Goal: Information Seeking & Learning: Learn about a topic

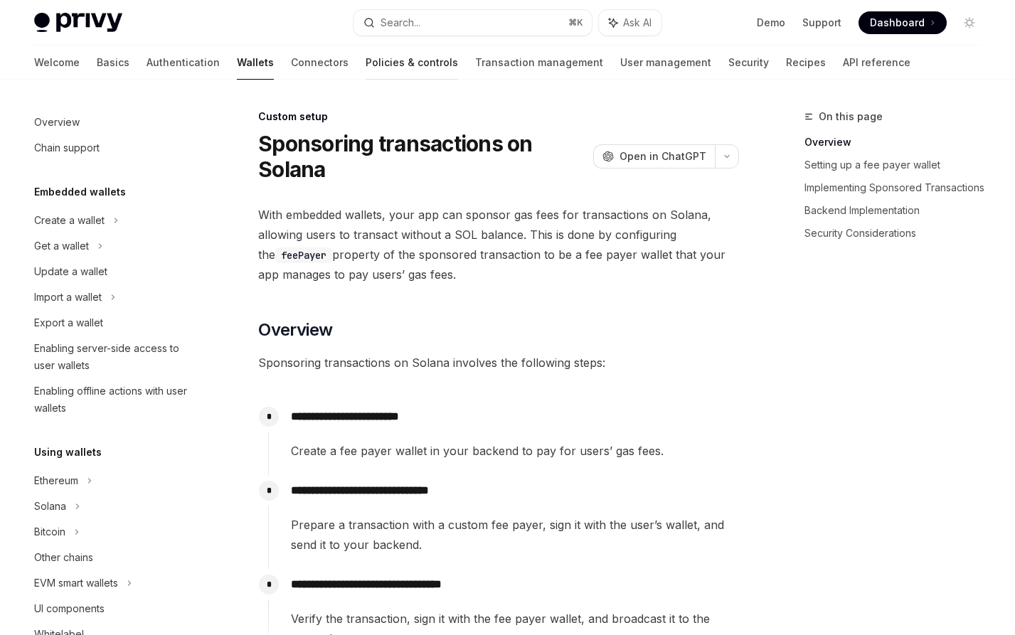
scroll to position [672, 0]
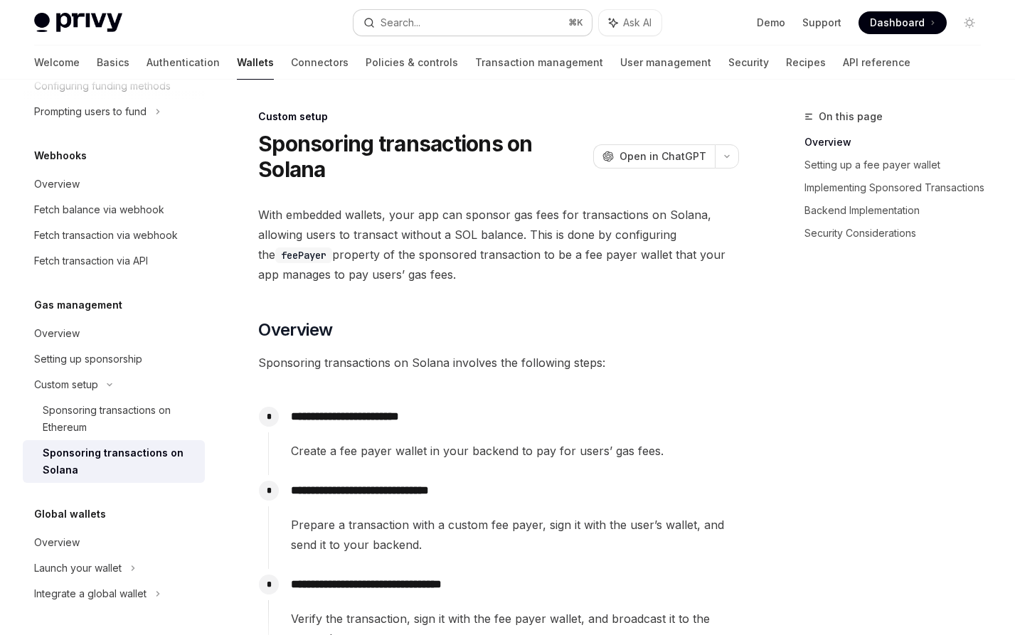
click at [422, 18] on button "Search... ⌘ K" at bounding box center [472, 23] width 238 height 26
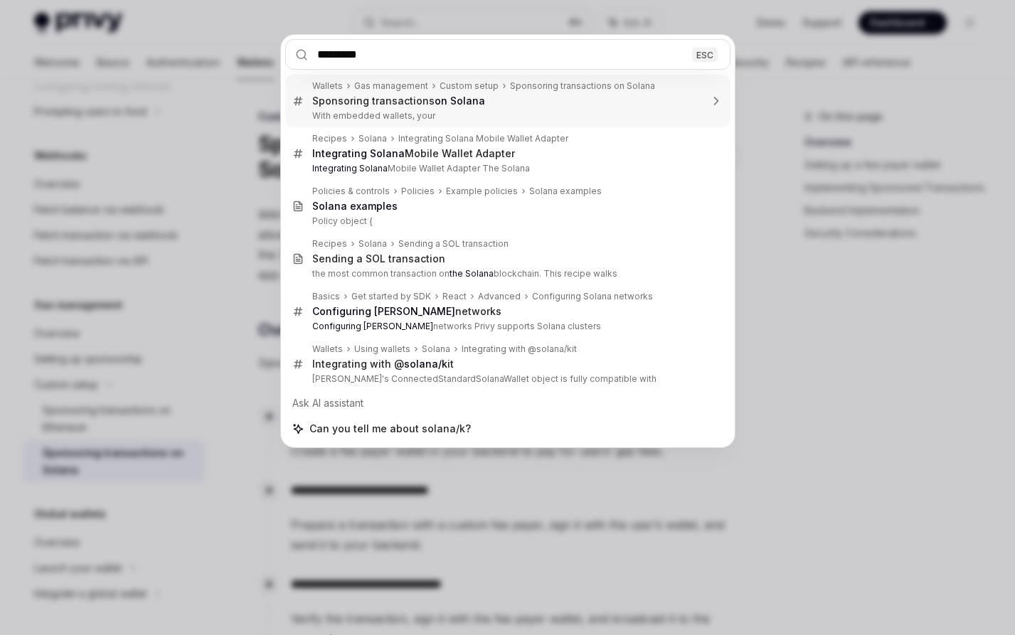
type input "**********"
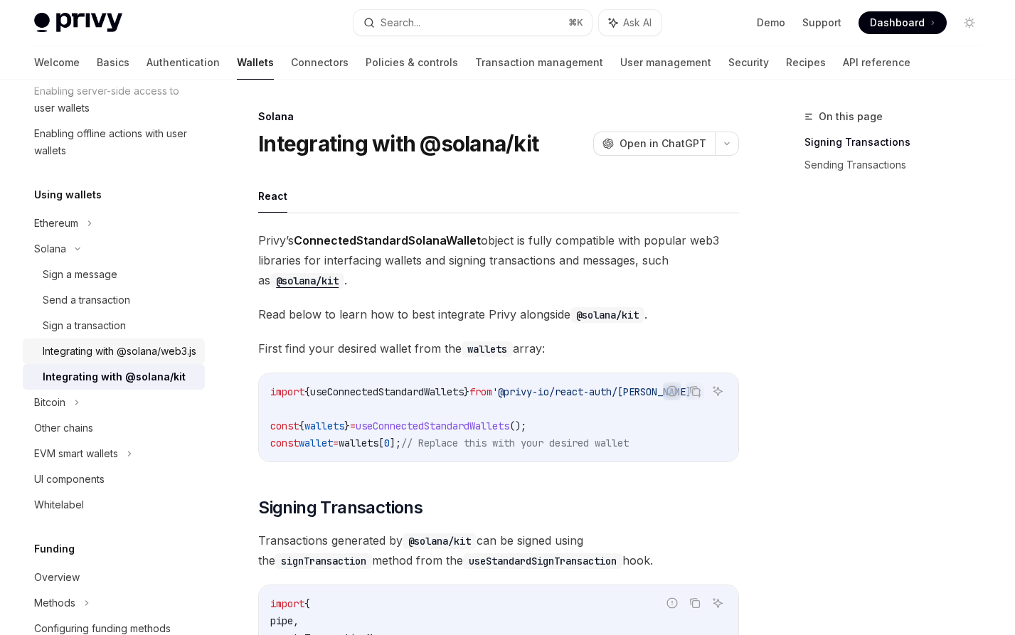
scroll to position [252, 0]
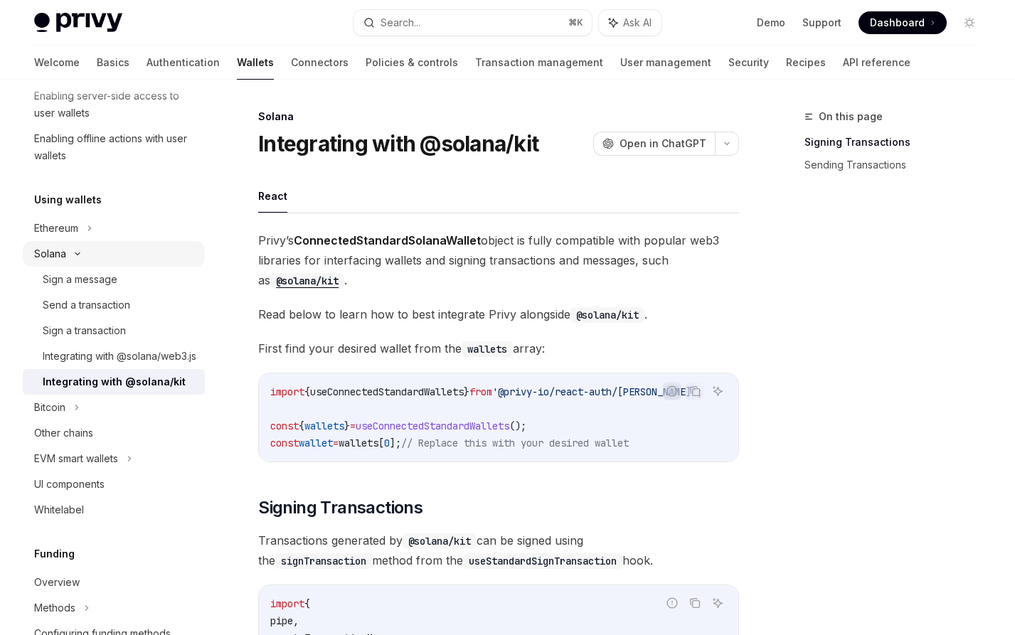
click at [132, 248] on div "Solana" at bounding box center [114, 254] width 182 height 26
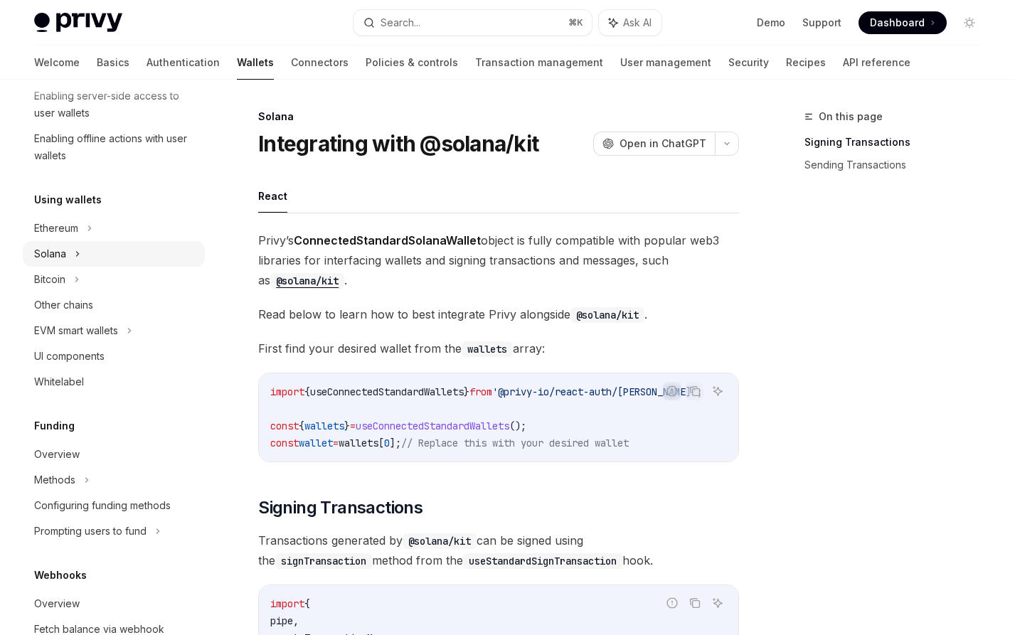
click at [132, 248] on div "Solana" at bounding box center [114, 254] width 182 height 26
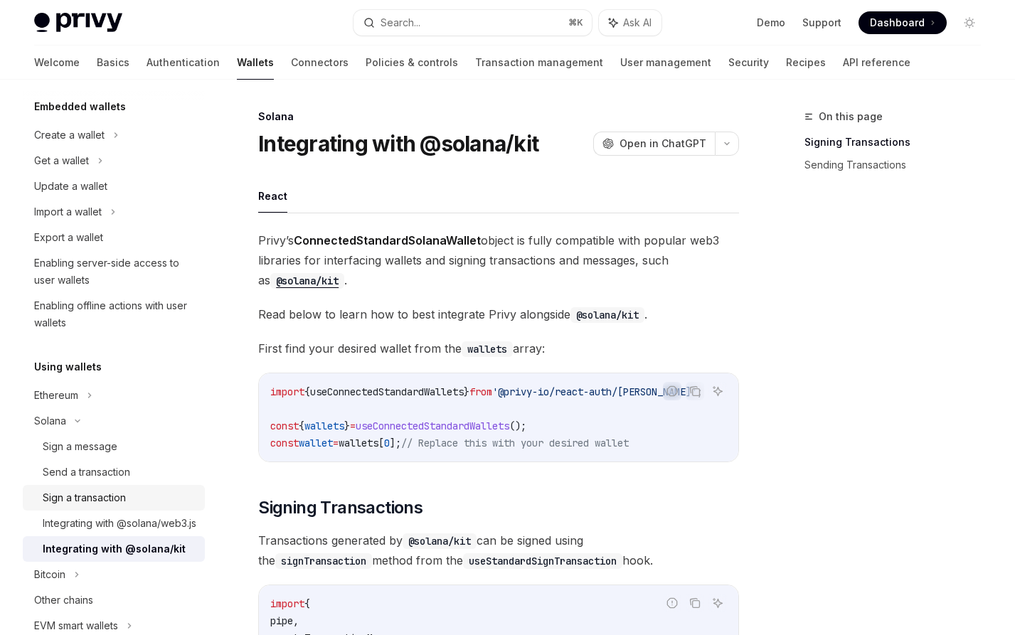
scroll to position [0, 0]
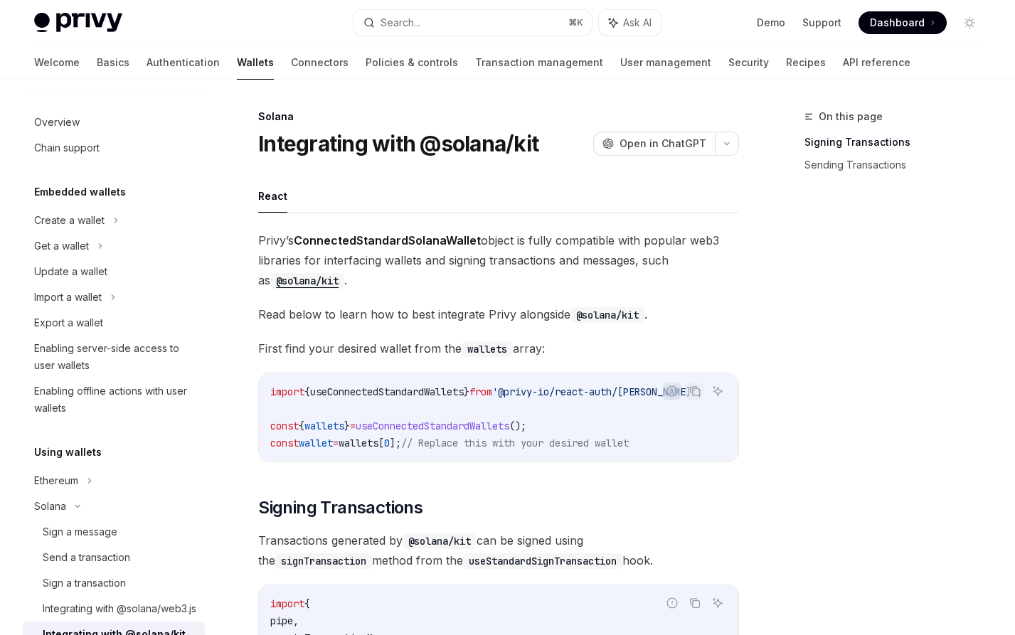
click at [70, 63] on div "Welcome Basics Authentication Wallets Connectors Policies & controls Transactio…" at bounding box center [472, 63] width 876 height 34
click at [97, 63] on link "Basics" at bounding box center [113, 63] width 33 height 34
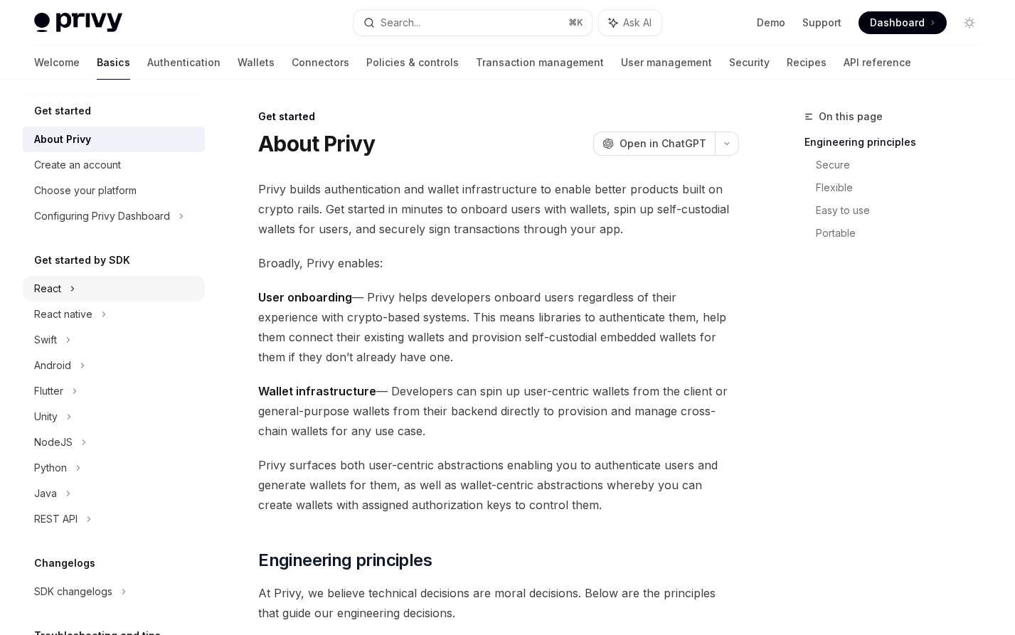
click at [77, 290] on div "React" at bounding box center [114, 289] width 182 height 26
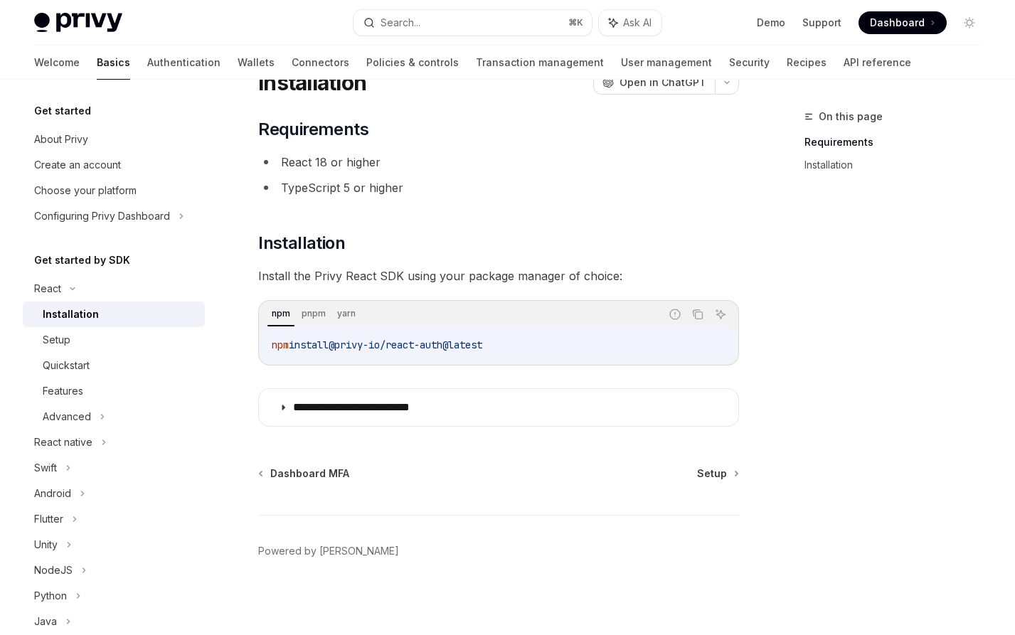
scroll to position [64, 0]
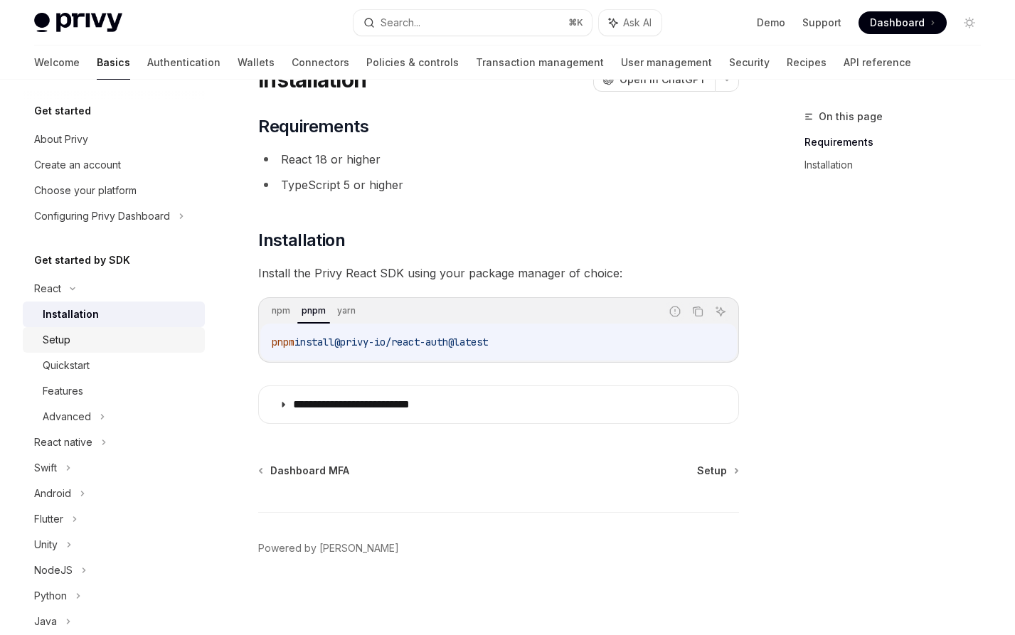
click at [90, 348] on link "Setup" at bounding box center [114, 340] width 182 height 26
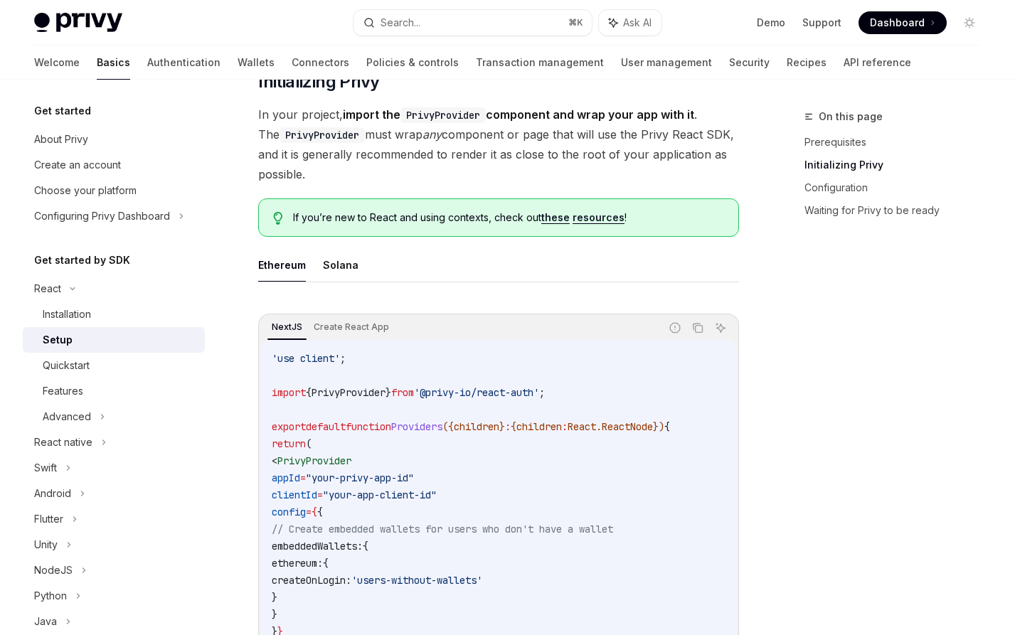
scroll to position [291, 0]
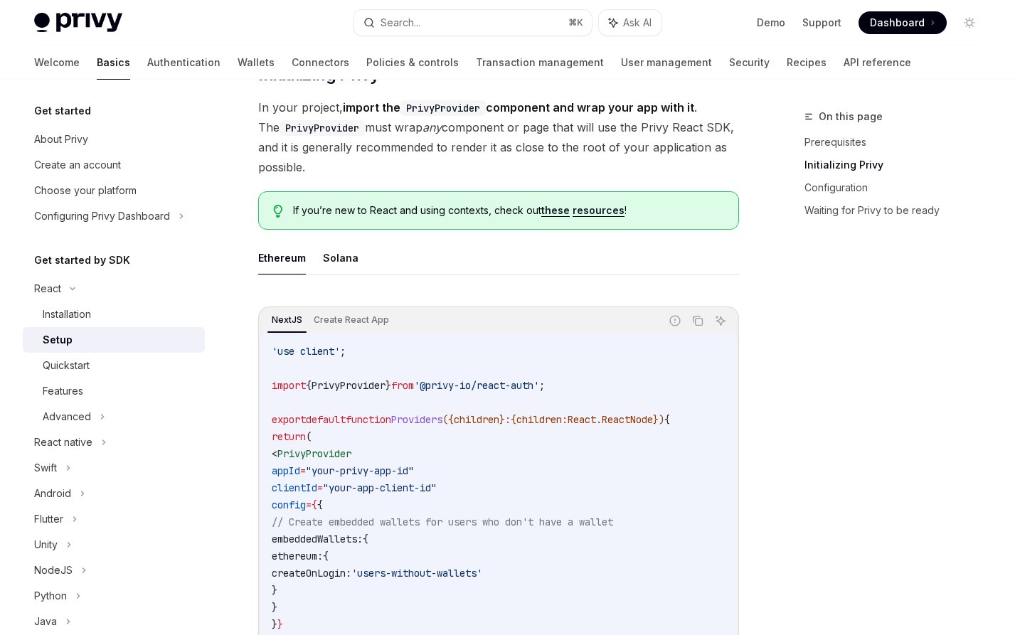
click at [360, 265] on ul "Ethereum Solana" at bounding box center [498, 258] width 481 height 34
click at [338, 264] on button "Solana" at bounding box center [341, 257] width 36 height 33
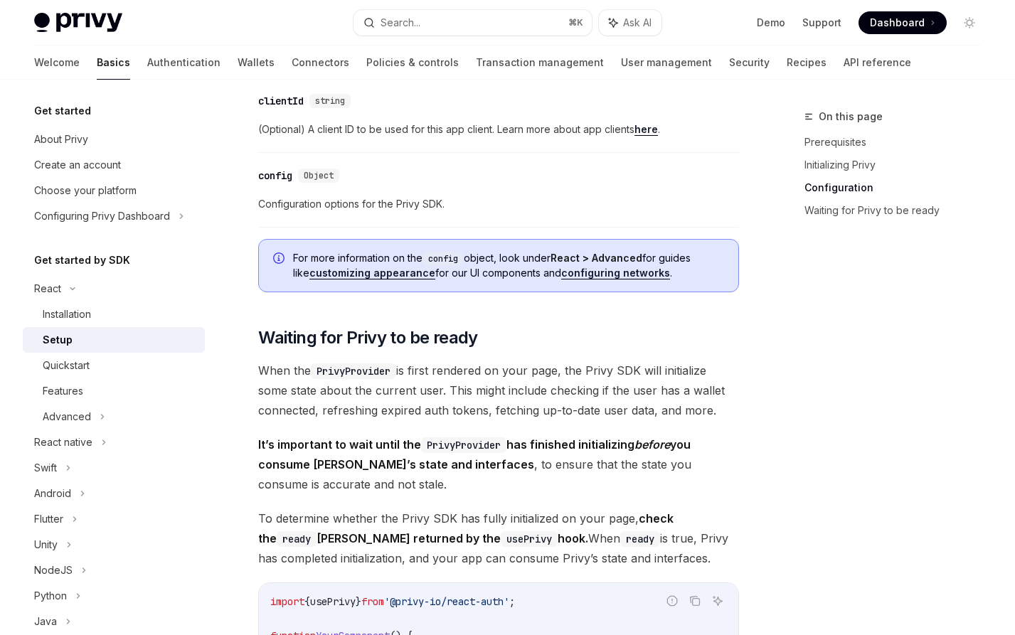
scroll to position [1206, 0]
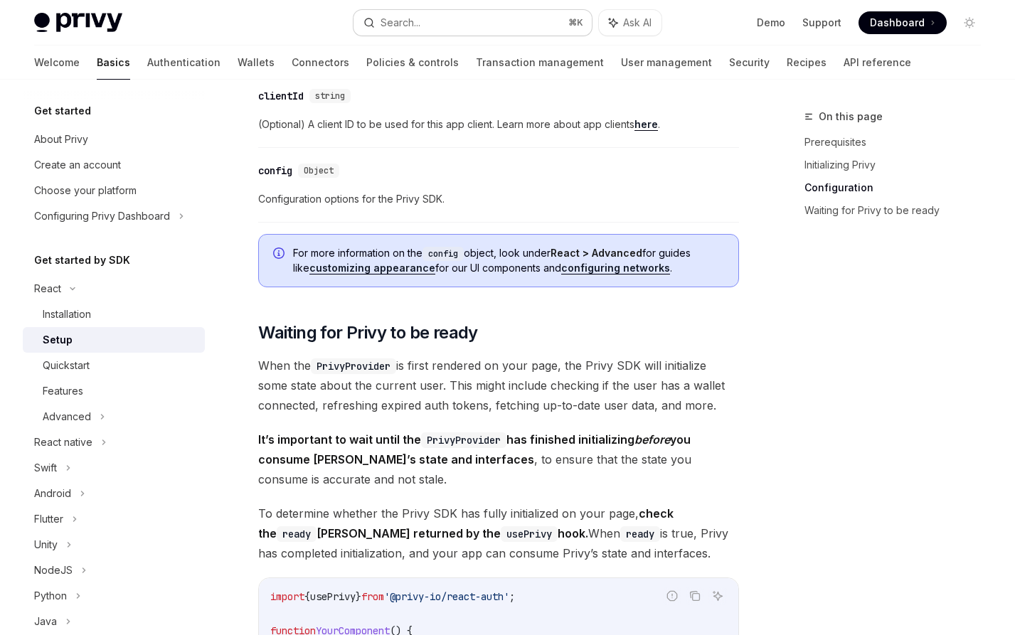
click at [449, 28] on button "Search... ⌘ K" at bounding box center [472, 23] width 238 height 26
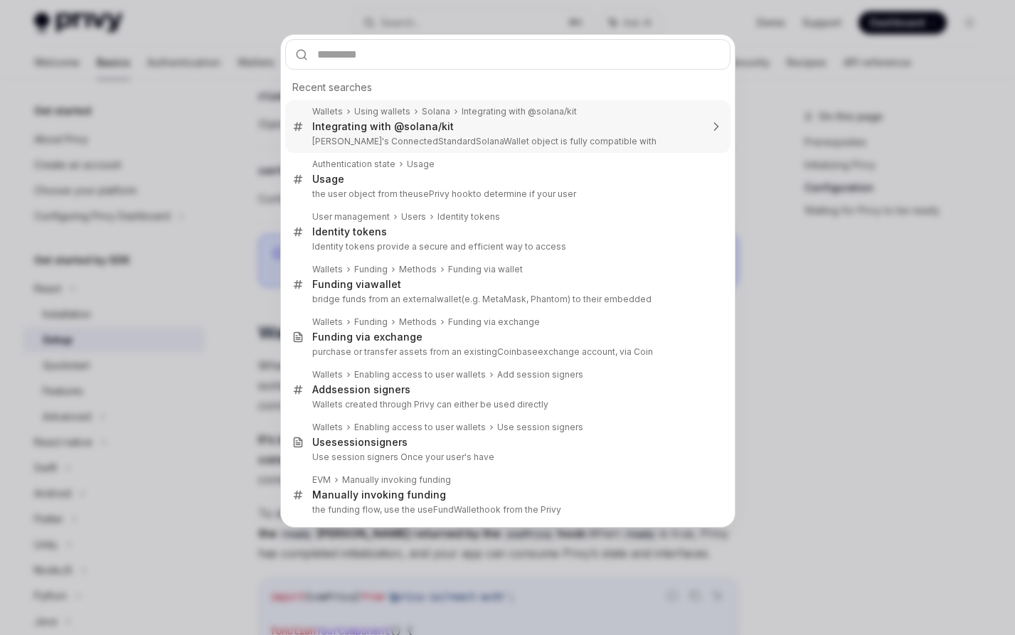
click at [477, 132] on div "Integrating with @ solana/kit" at bounding box center [506, 126] width 388 height 13
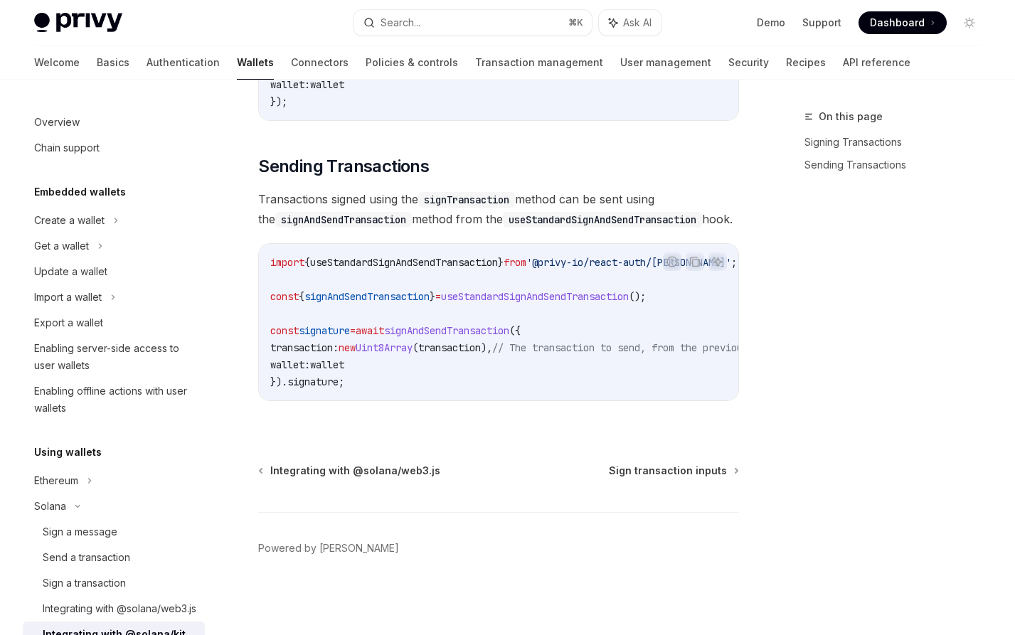
type textarea "*"
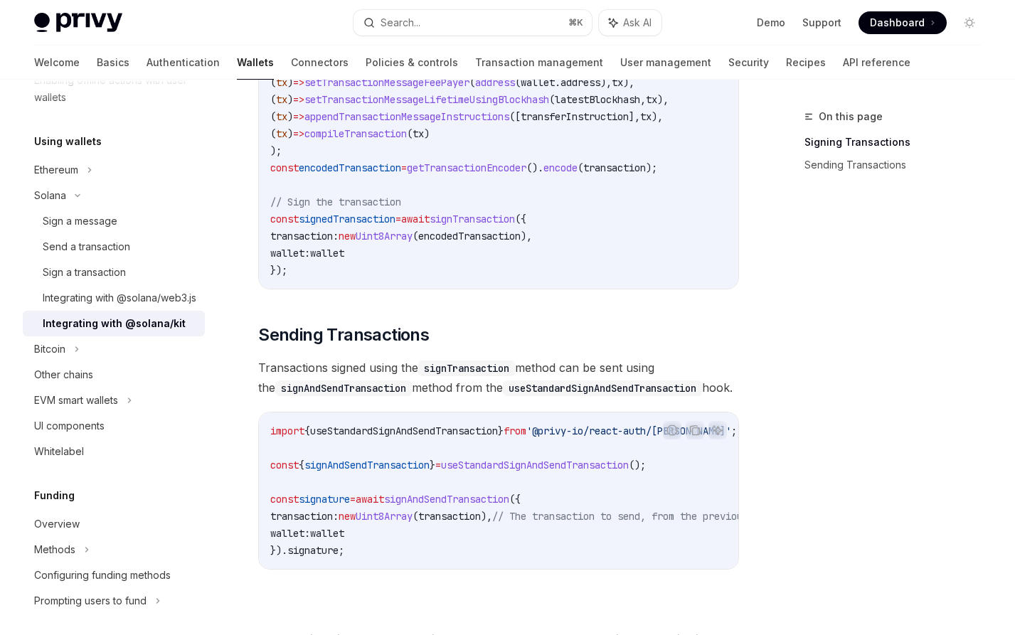
scroll to position [732, 0]
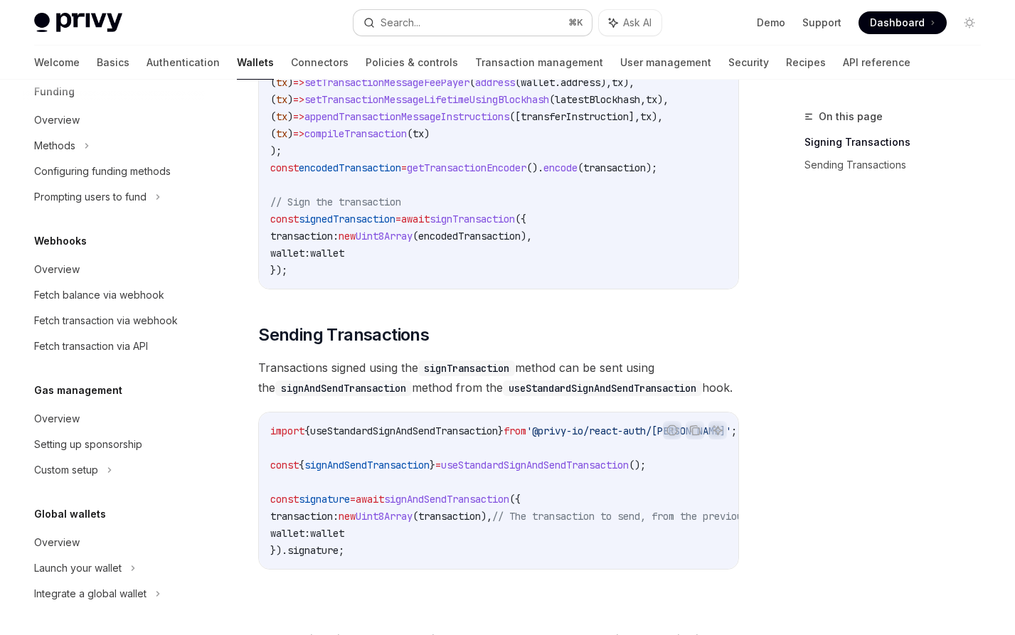
click at [526, 19] on button "Search... ⌘ K" at bounding box center [472, 23] width 238 height 26
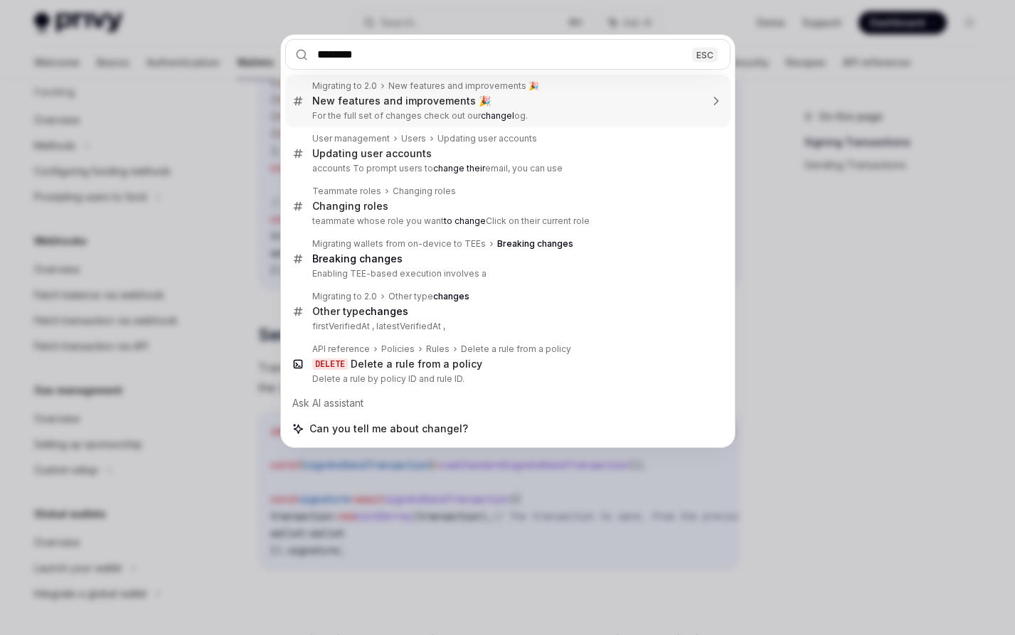
type input "*********"
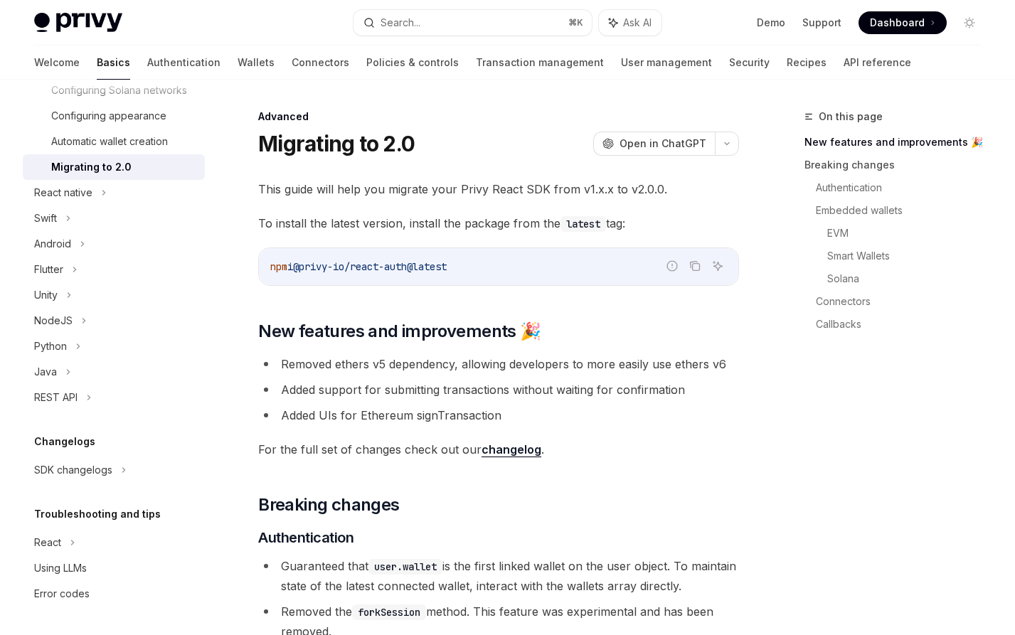
click at [515, 446] on link "changelog" at bounding box center [511, 449] width 60 height 15
type textarea "*"
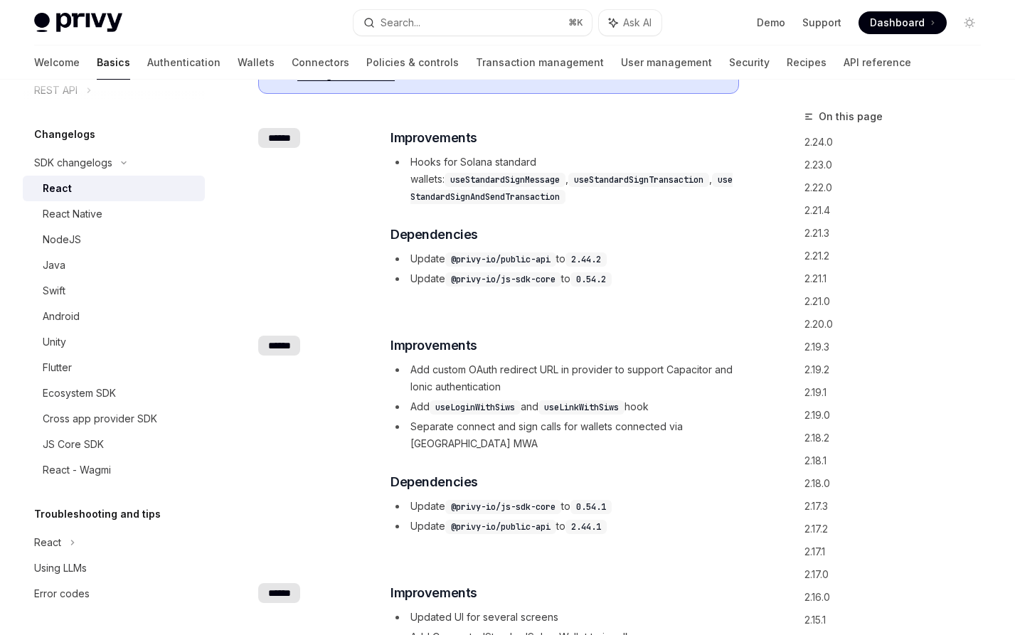
scroll to position [175, 0]
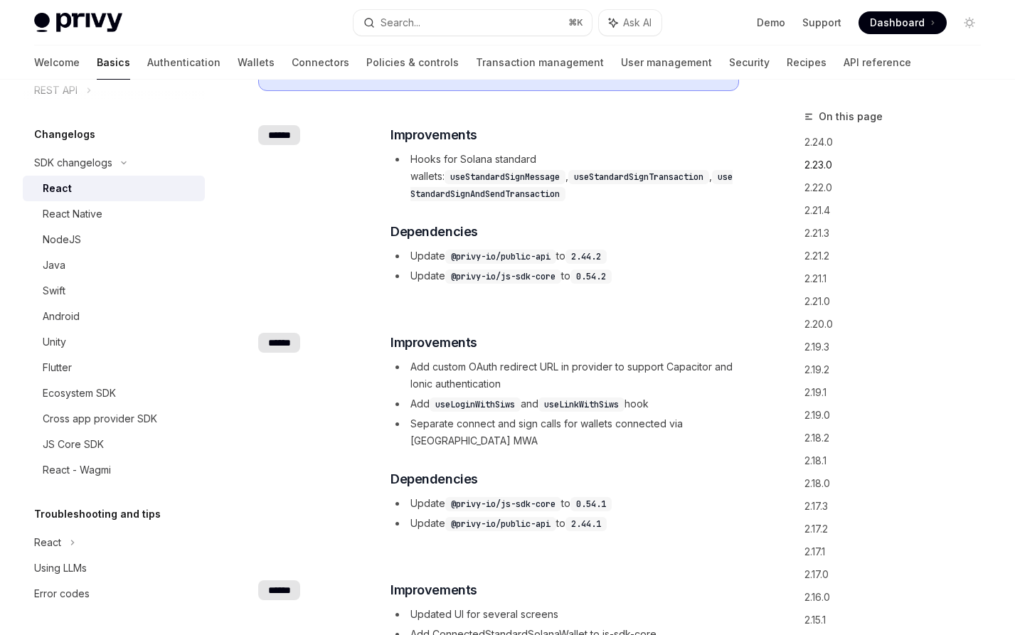
click at [819, 165] on link "2.23.0" at bounding box center [898, 165] width 188 height 23
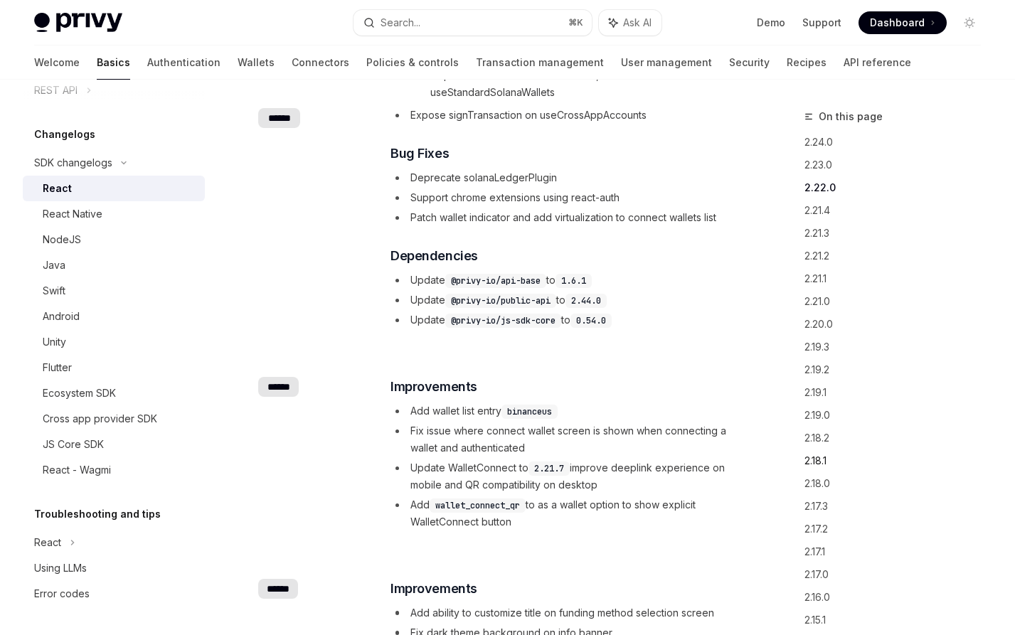
scroll to position [48, 0]
click at [821, 454] on link "2.17.3" at bounding box center [898, 458] width 188 height 23
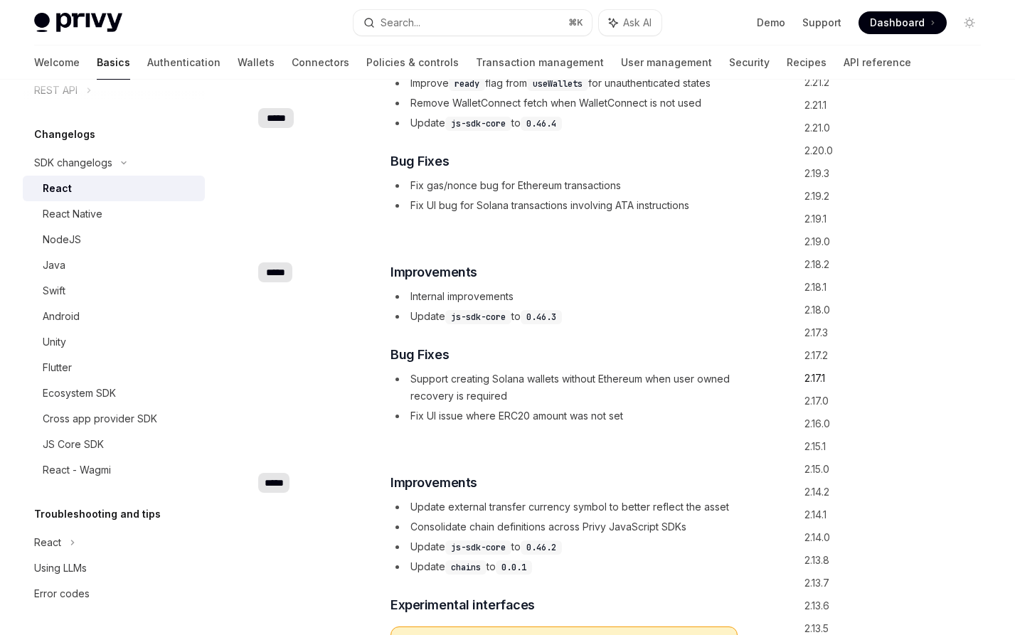
scroll to position [161, 0]
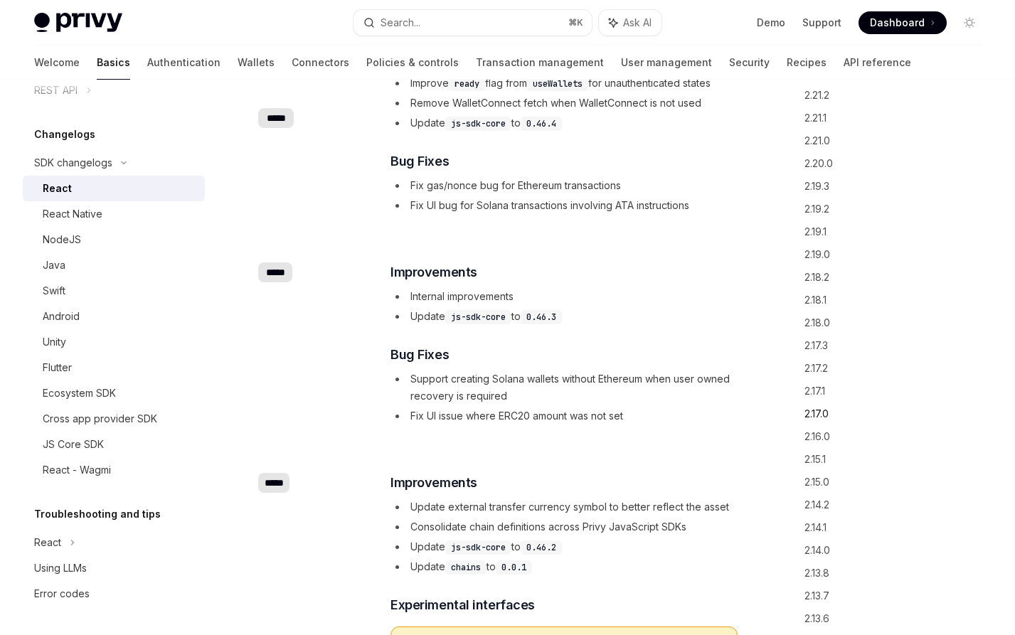
click at [816, 407] on link "2.17.0" at bounding box center [898, 413] width 188 height 23
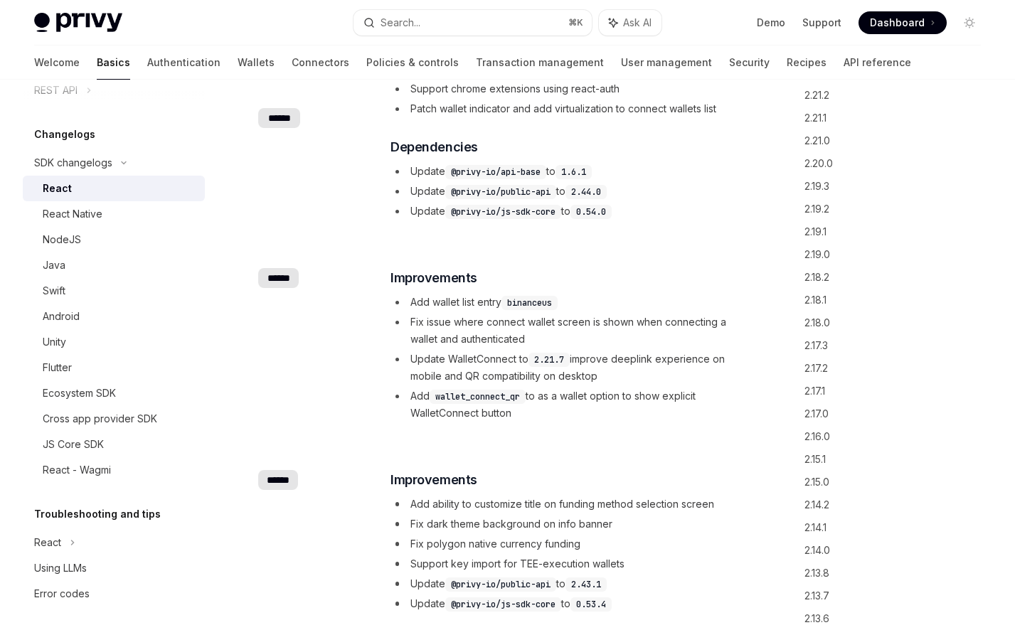
scroll to position [888, 0]
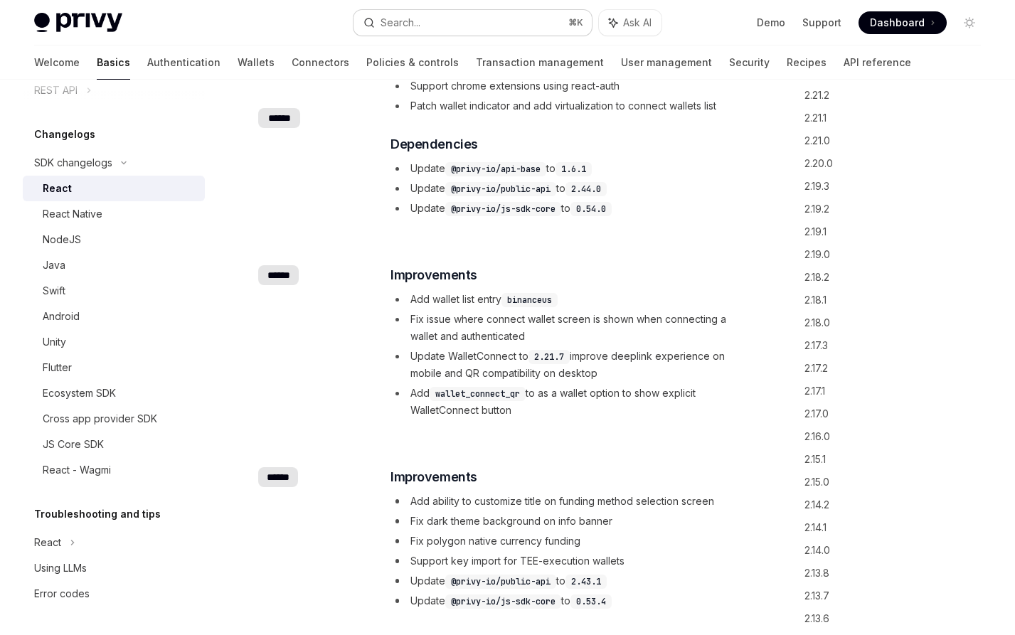
click at [471, 23] on button "Search... ⌘ K" at bounding box center [472, 23] width 238 height 26
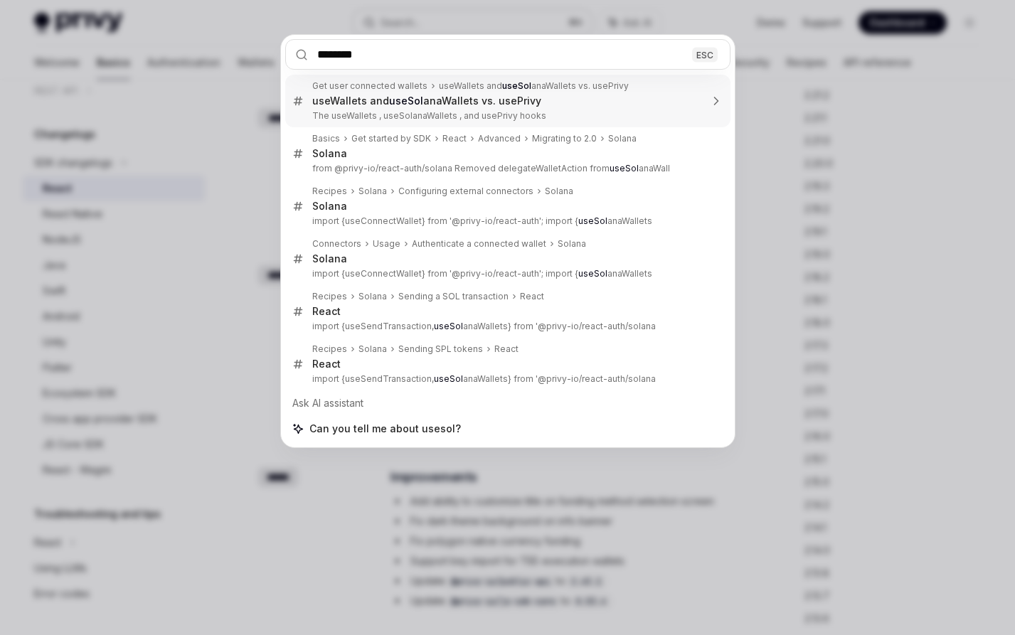
type input "*********"
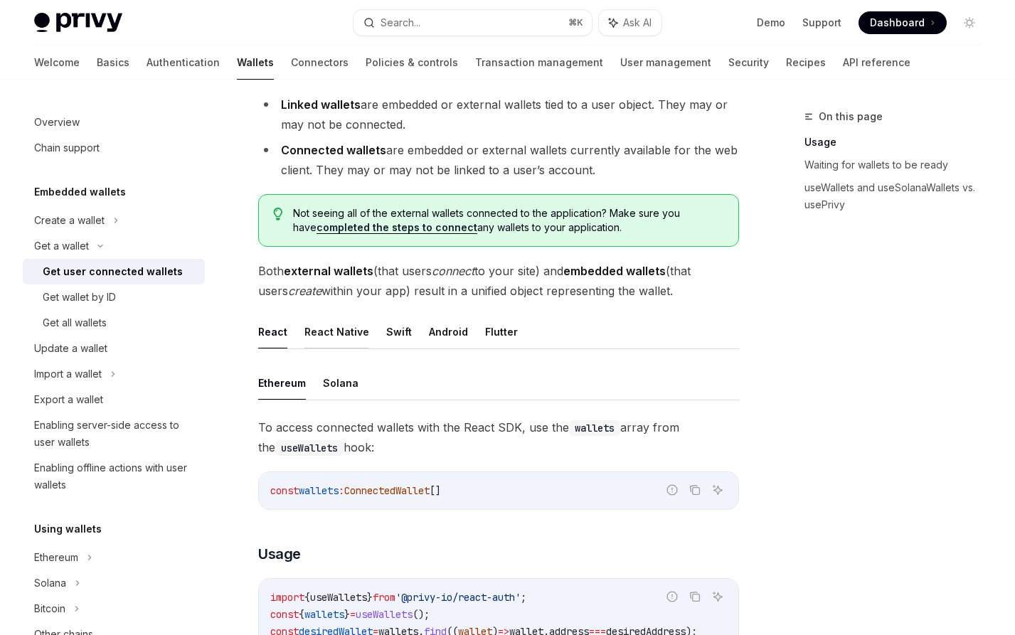
scroll to position [173, 0]
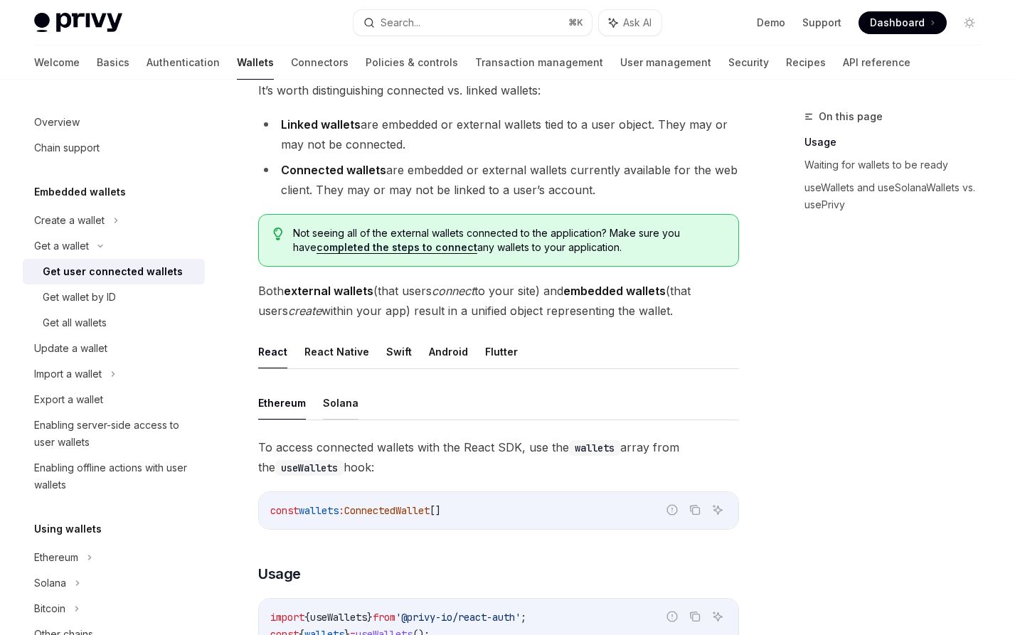
click at [334, 403] on button "Solana" at bounding box center [341, 402] width 36 height 33
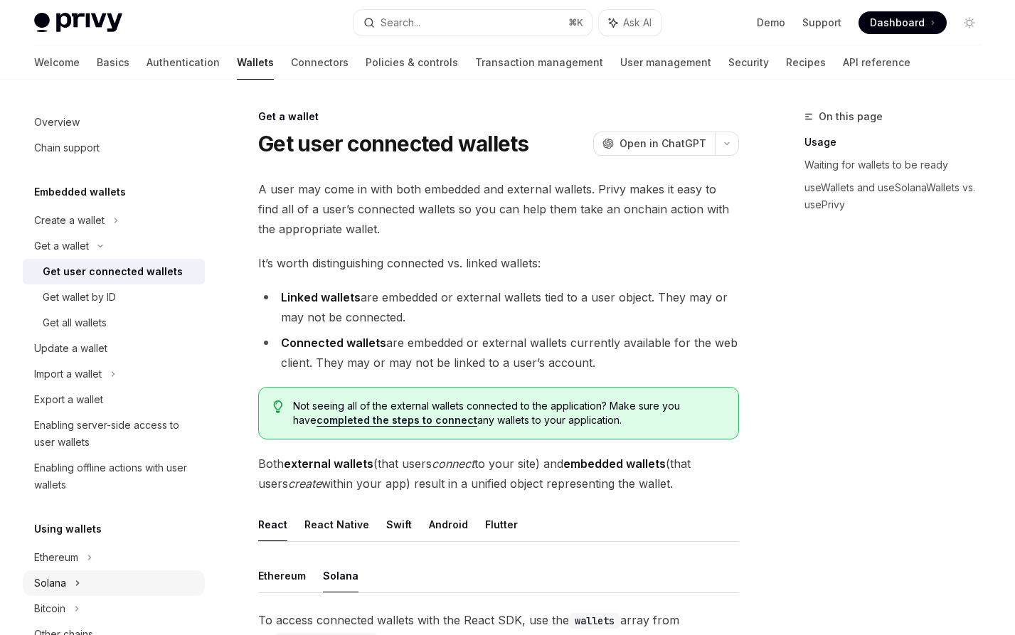
click at [54, 585] on div "Solana" at bounding box center [50, 583] width 32 height 17
type textarea "*"
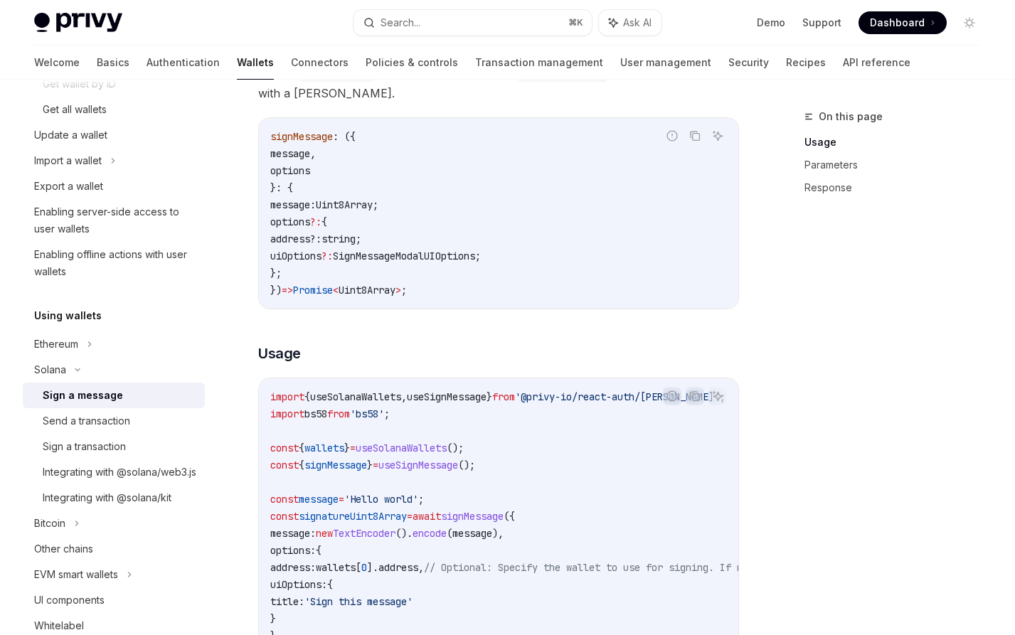
scroll to position [181, 0]
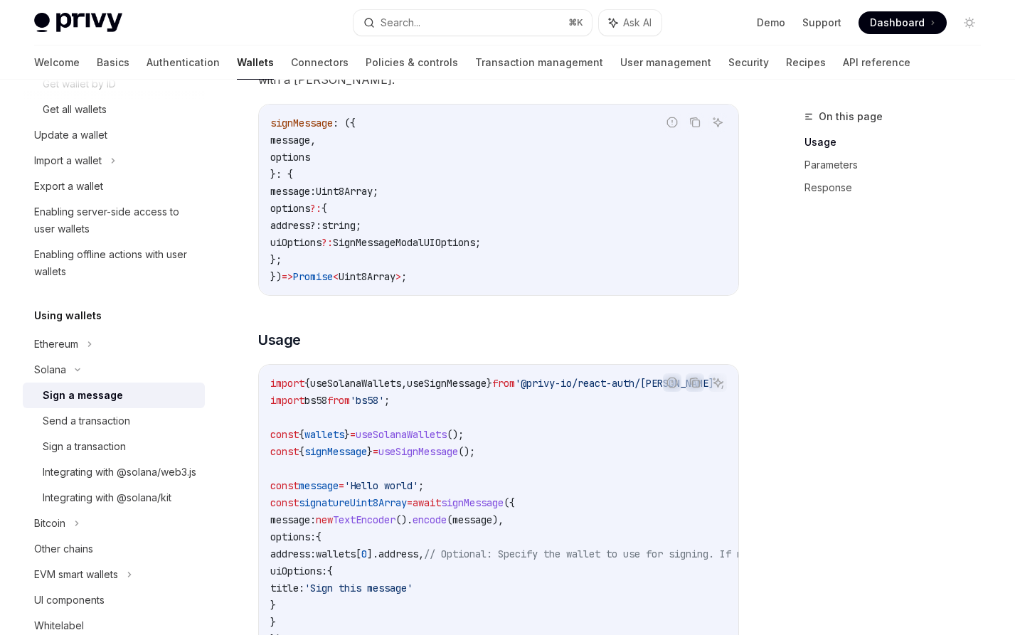
click at [569, 215] on code "signMessage : ({ message , options }: { message: Uint8Array ; options ?: { addr…" at bounding box center [498, 199] width 457 height 171
click at [437, 28] on button "Search... ⌘ K" at bounding box center [472, 23] width 238 height 26
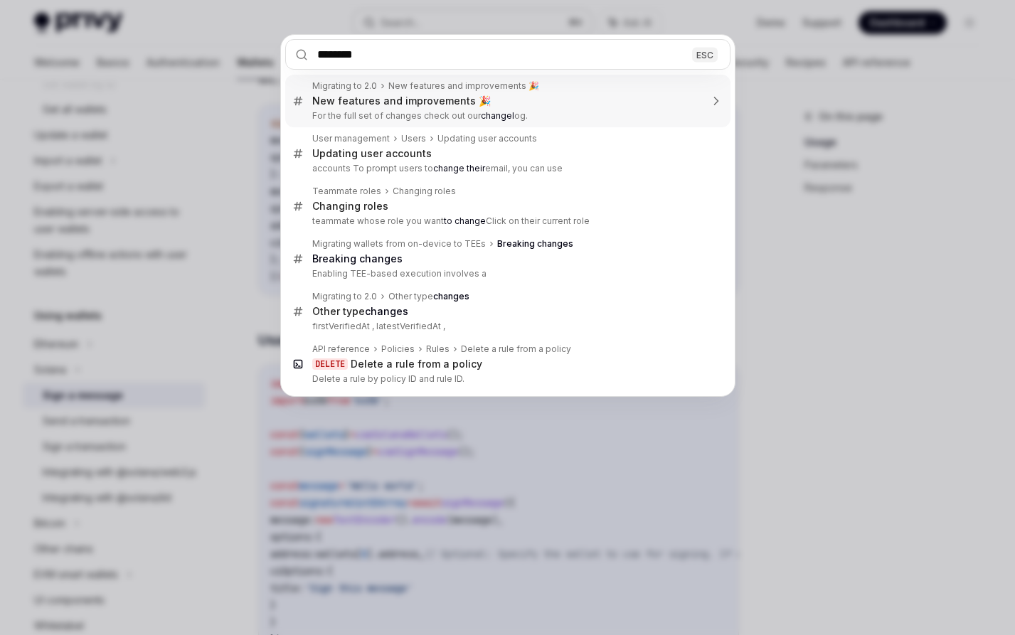
type input "*********"
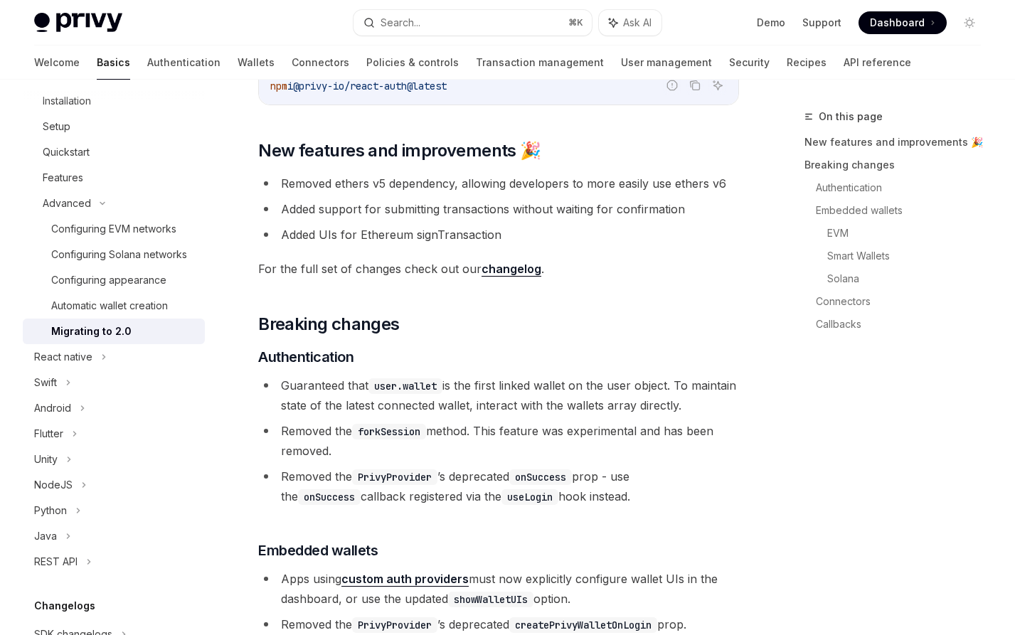
scroll to position [80, 0]
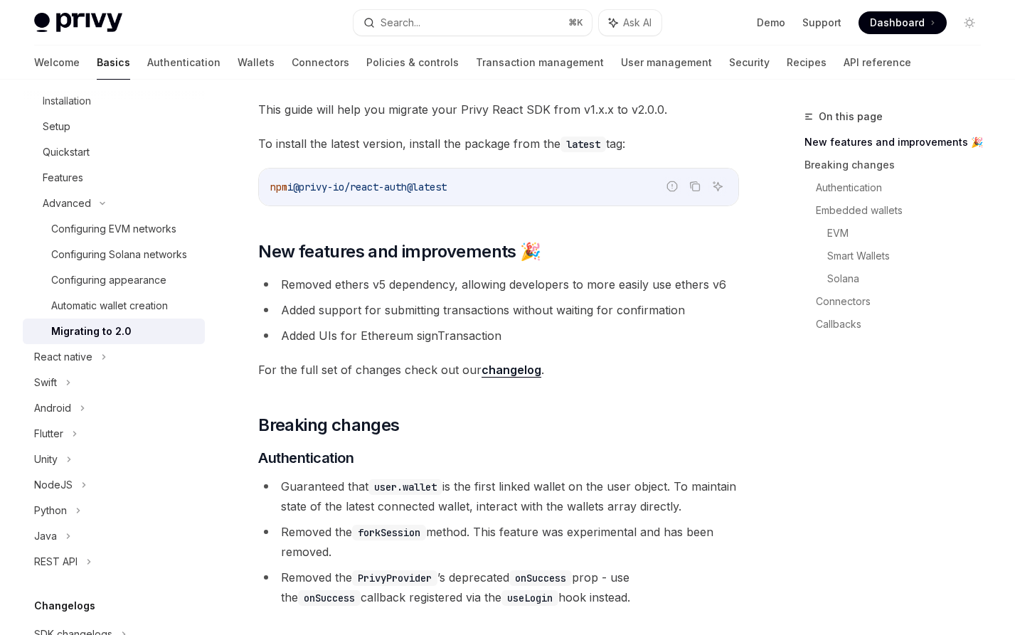
click at [523, 366] on link "changelog" at bounding box center [511, 370] width 60 height 15
type textarea "*"
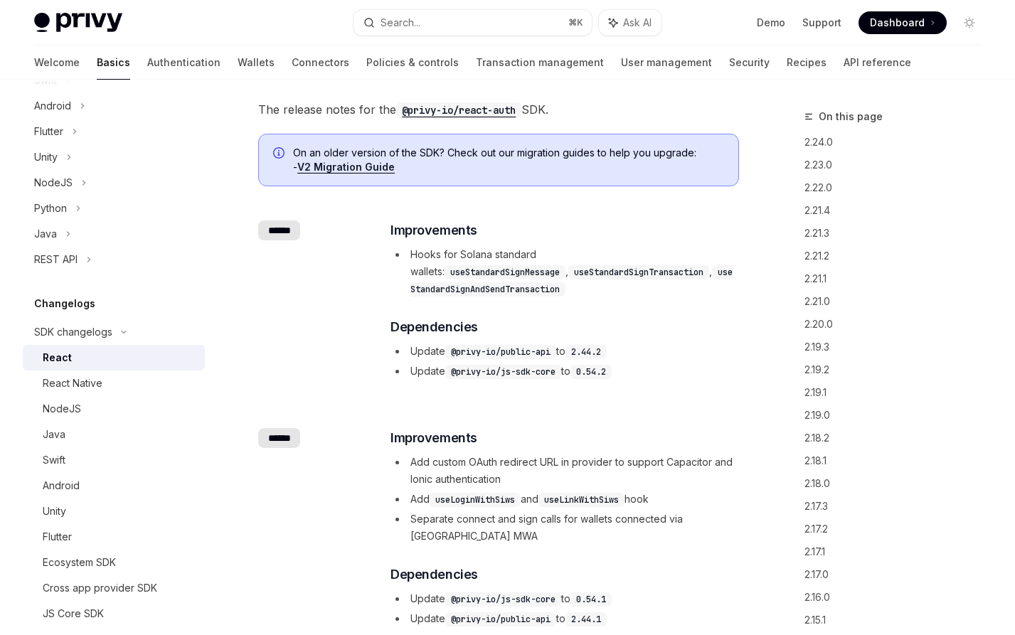
scroll to position [534, 0]
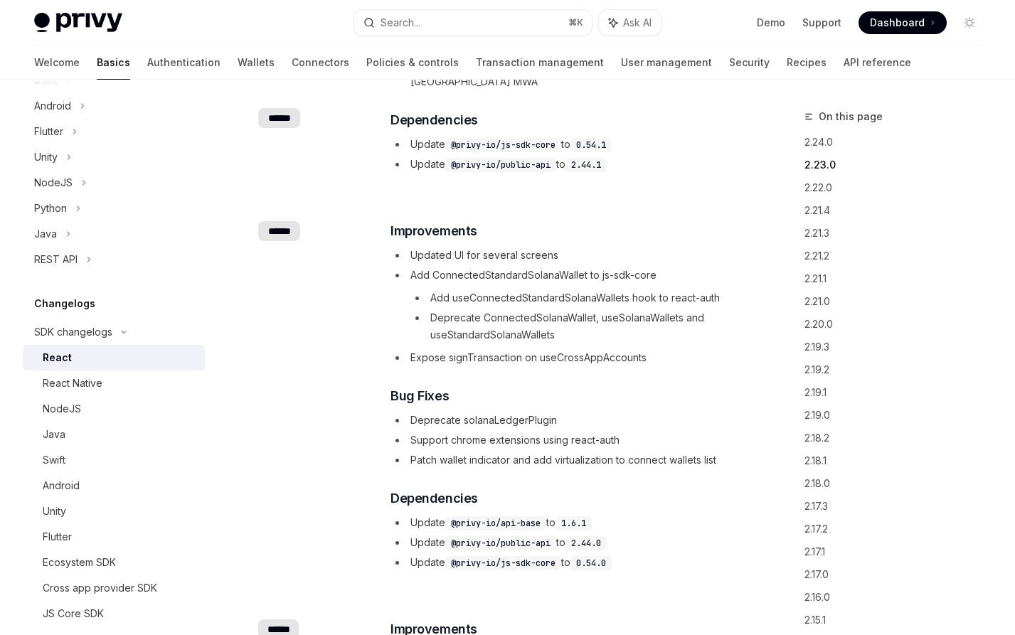
click at [548, 301] on li "Add useConnectedStandardSolanaWallets hook to react-auth" at bounding box center [573, 297] width 327 height 17
copy li "useConnectedStandardSolanaWallets"
click at [420, 14] on div "Search..." at bounding box center [400, 22] width 40 height 17
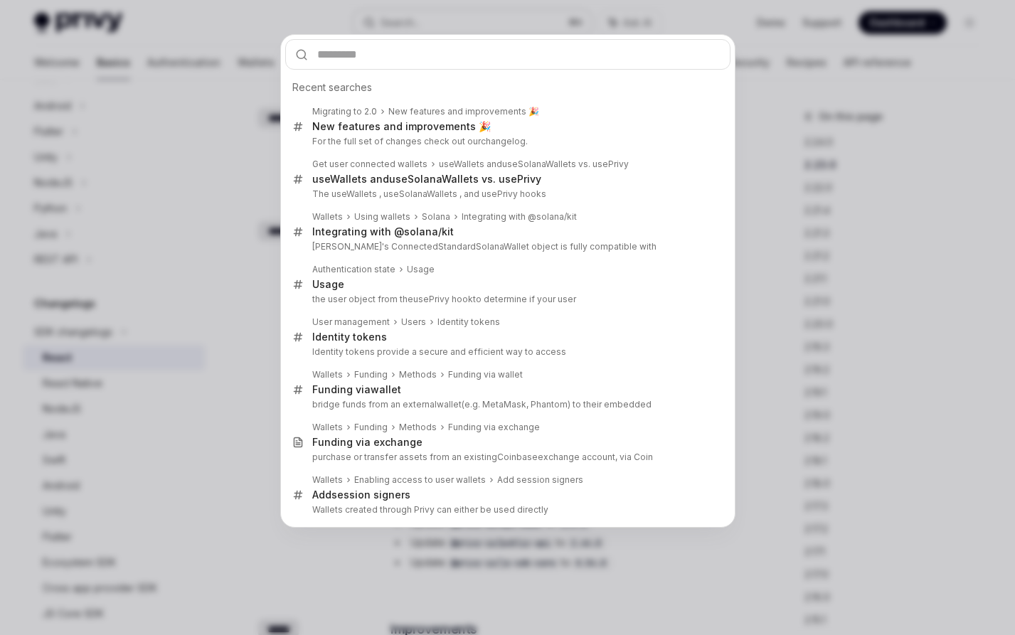
type input "**********"
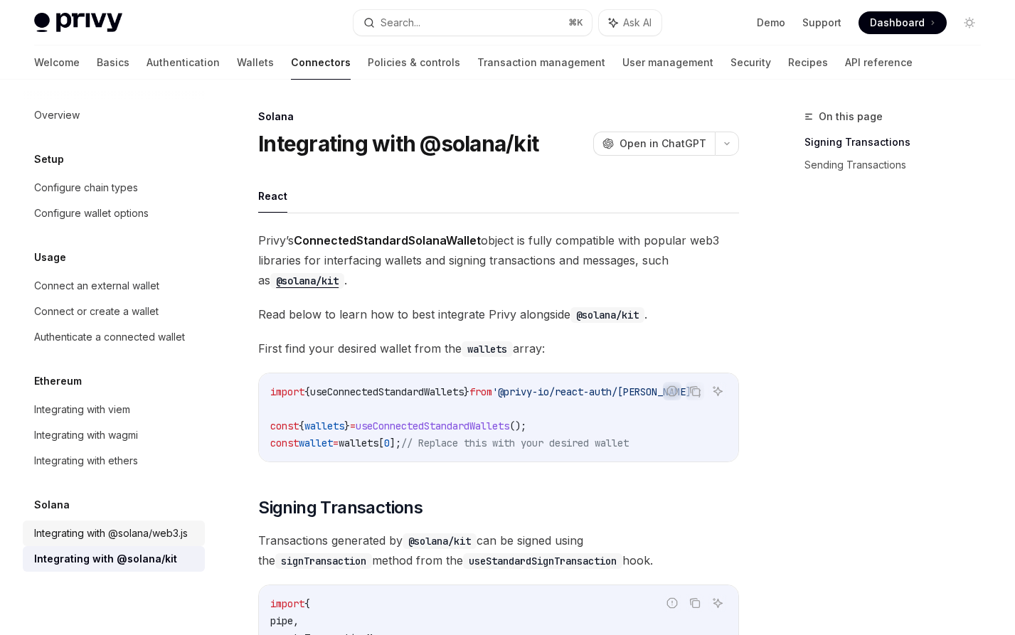
click at [120, 532] on div "Integrating with @solana/web3.js" at bounding box center [111, 533] width 154 height 17
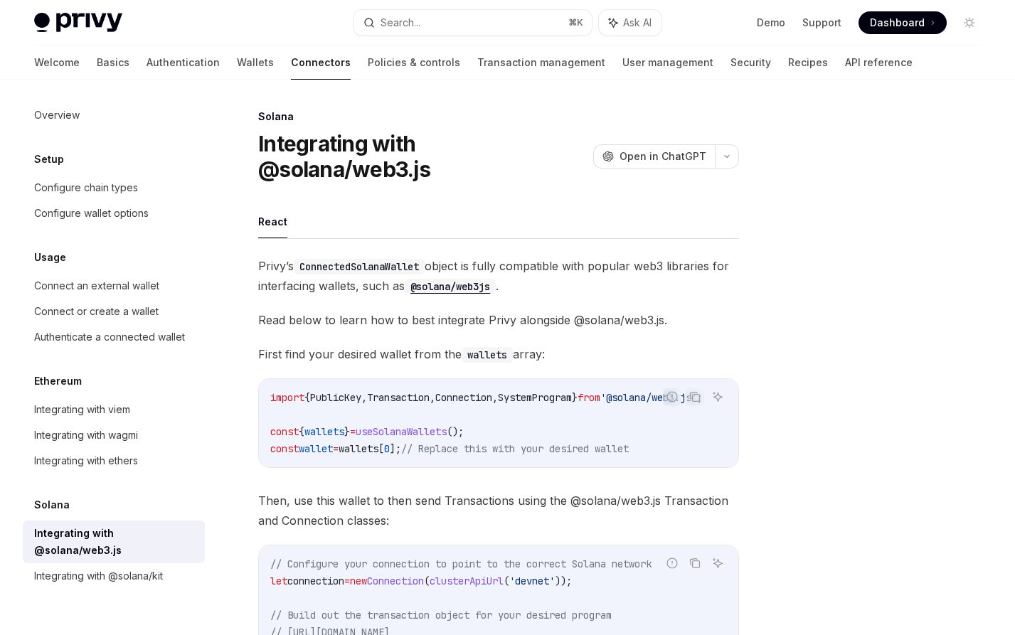
scroll to position [8, 0]
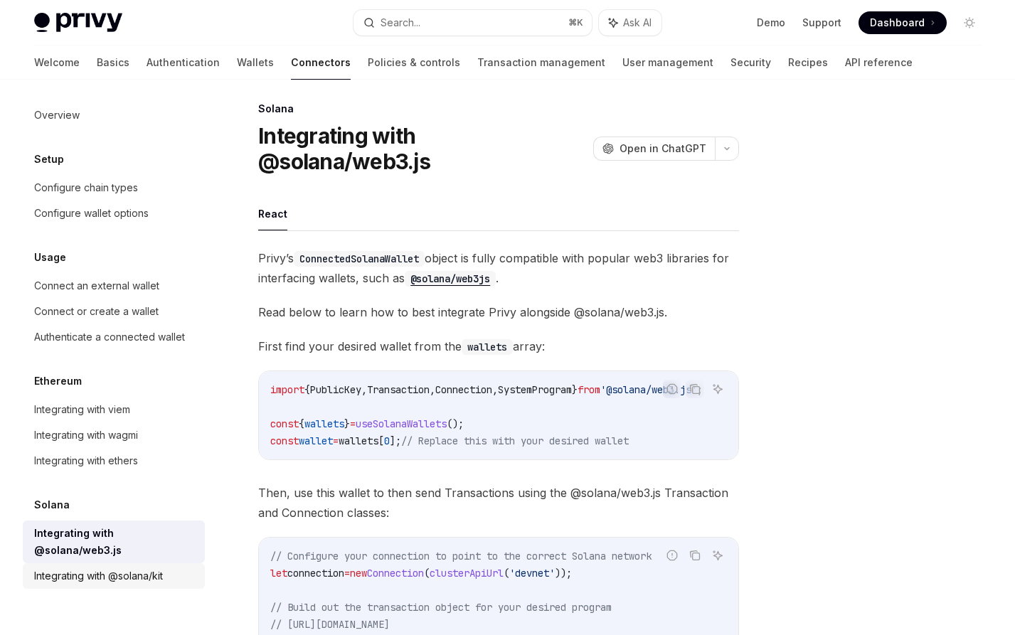
click at [93, 567] on div "Integrating with @solana/kit" at bounding box center [98, 575] width 129 height 17
type textarea "*"
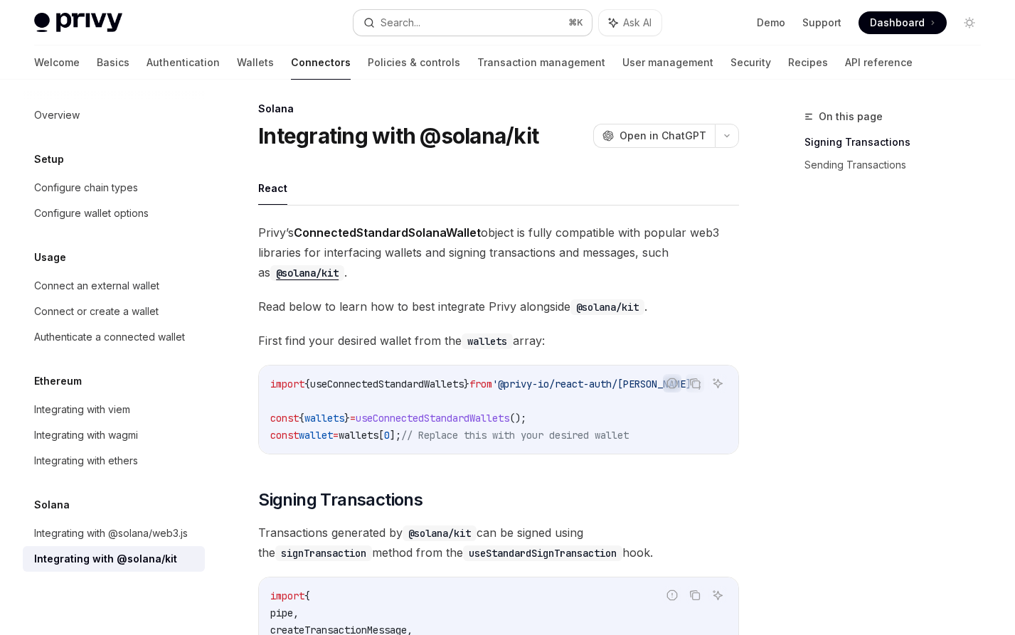
click at [420, 17] on div "Search..." at bounding box center [400, 22] width 40 height 17
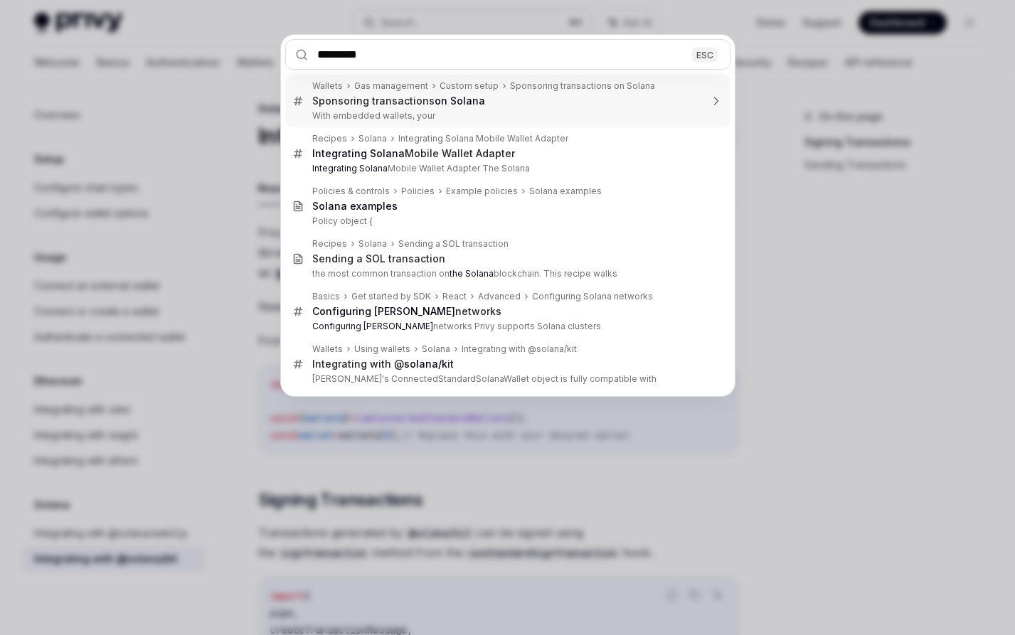
type input "**********"
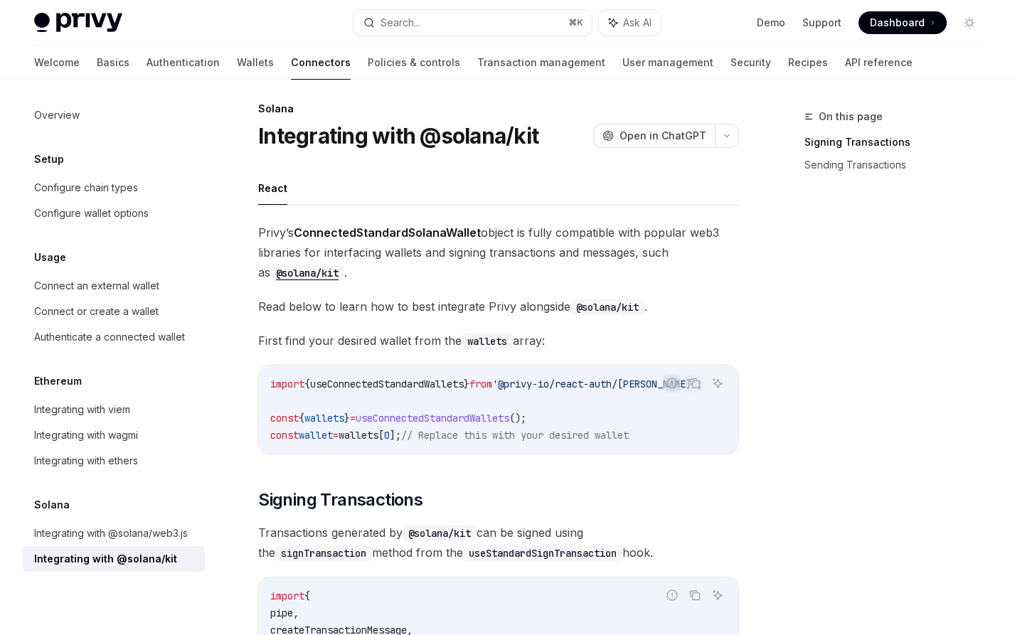
type textarea "*"
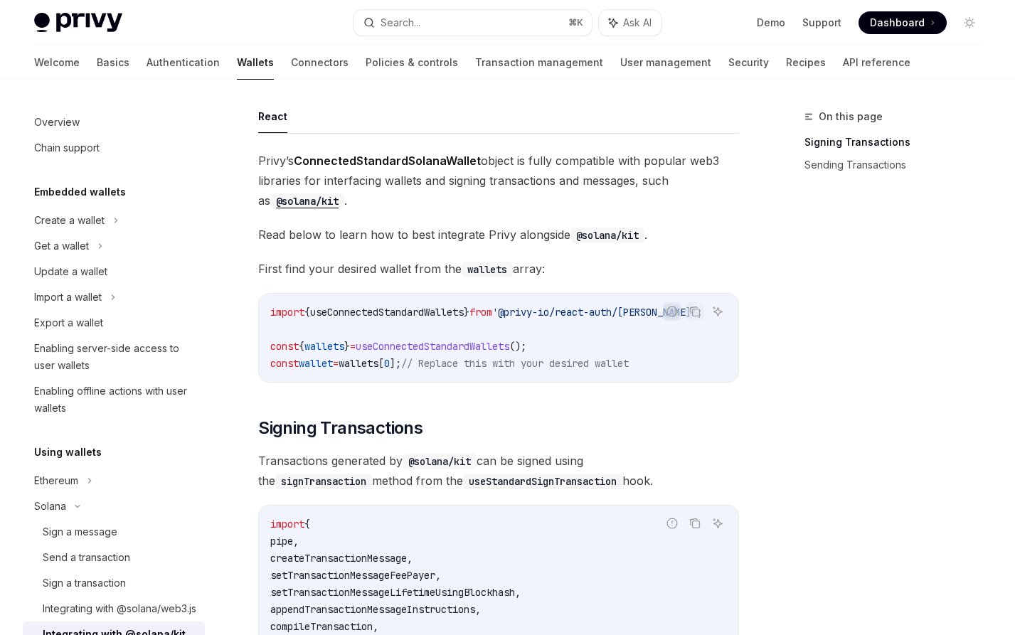
scroll to position [294, 0]
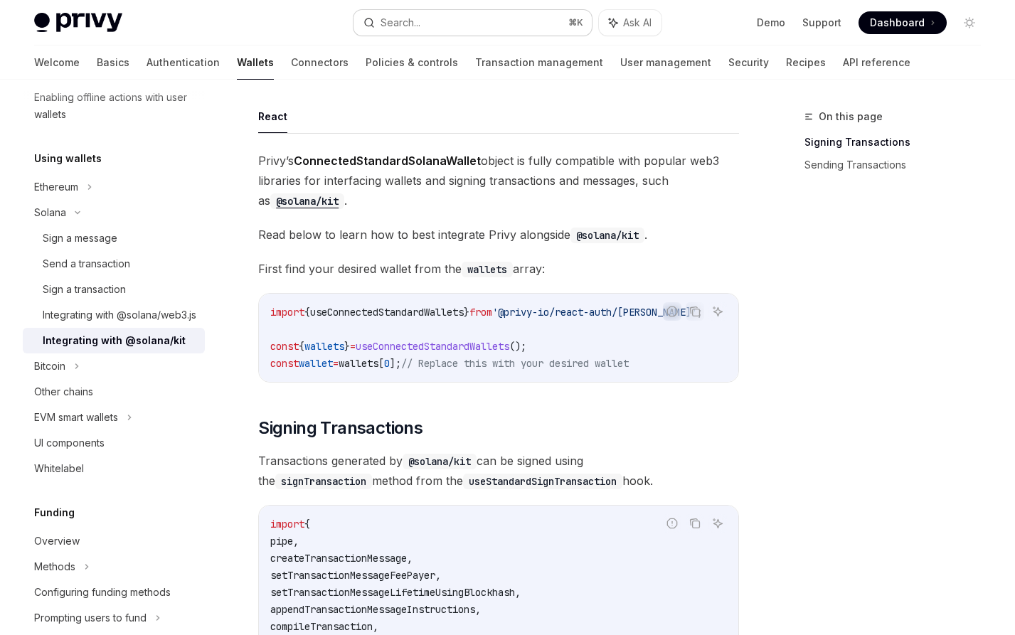
click at [437, 30] on button "Search... ⌘ K" at bounding box center [472, 23] width 238 height 26
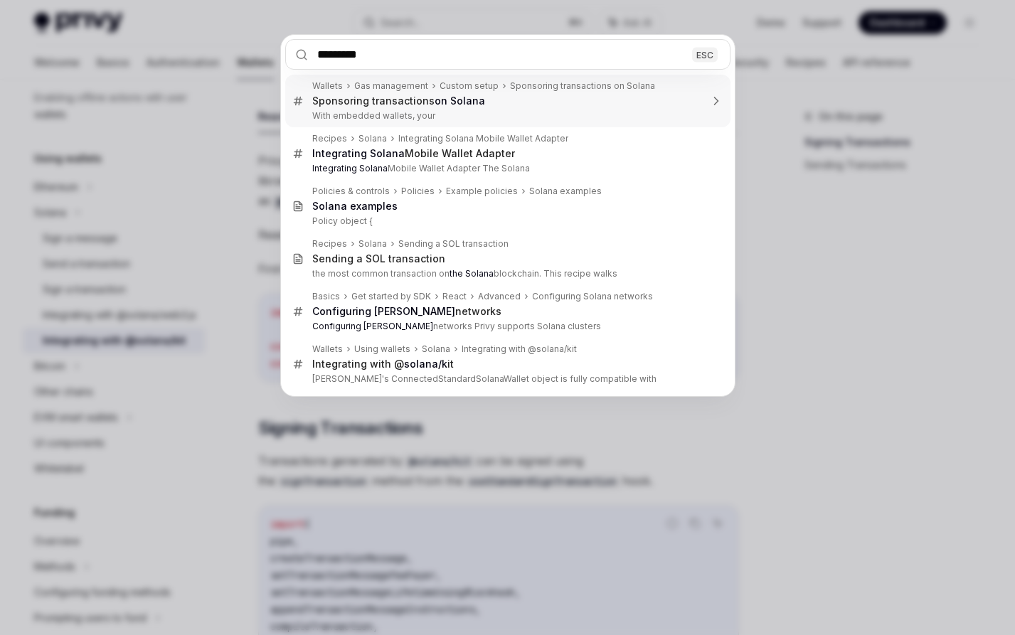
type input "**********"
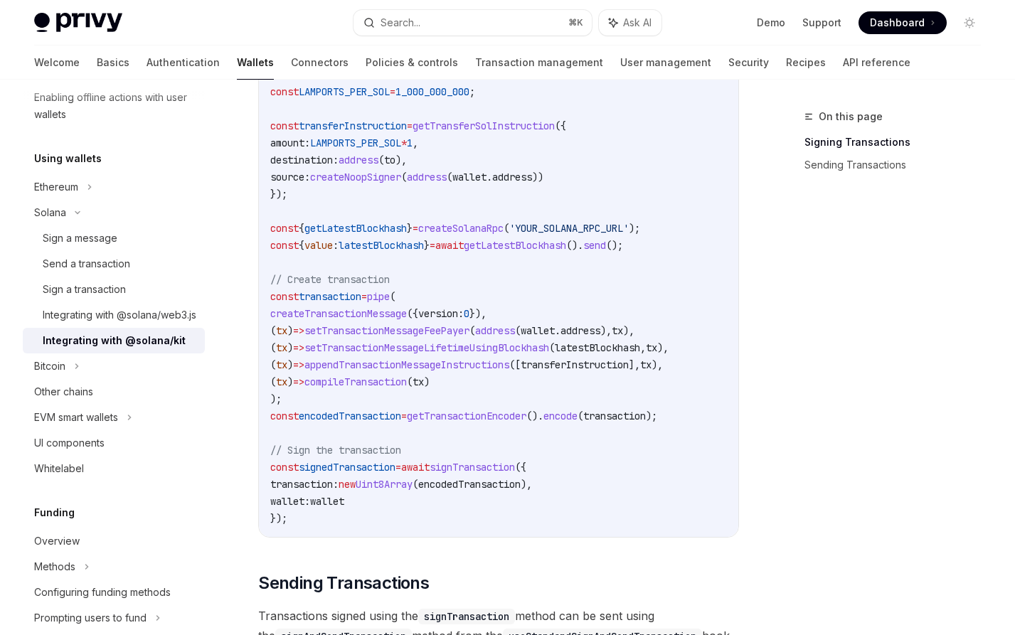
scroll to position [794, 0]
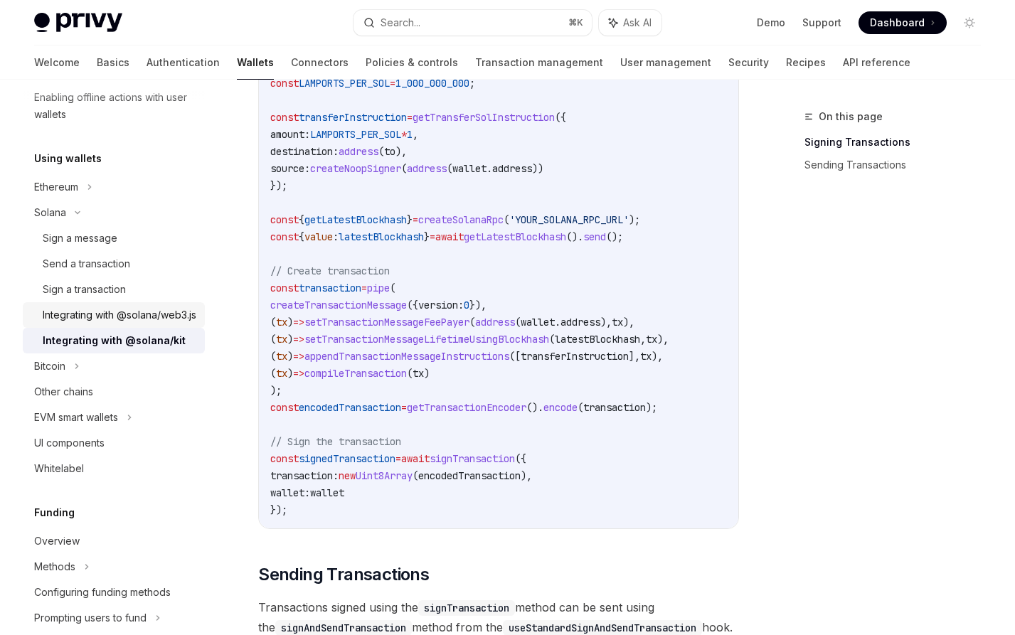
click at [128, 317] on div "Integrating with @solana/web3.js" at bounding box center [120, 314] width 154 height 17
type textarea "*"
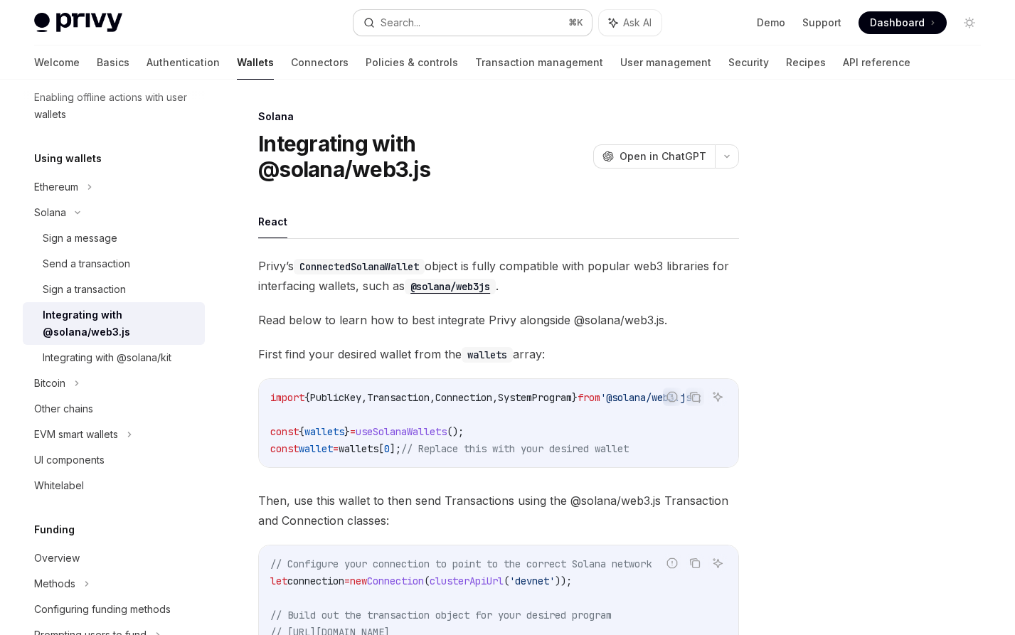
click at [433, 26] on button "Search... ⌘ K" at bounding box center [472, 23] width 238 height 26
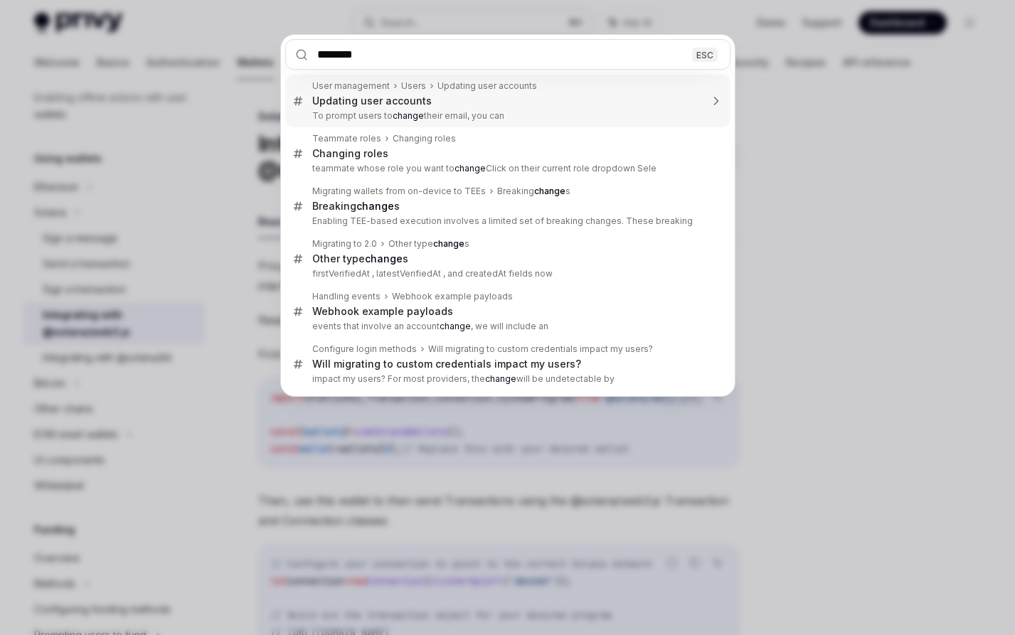
type input "*********"
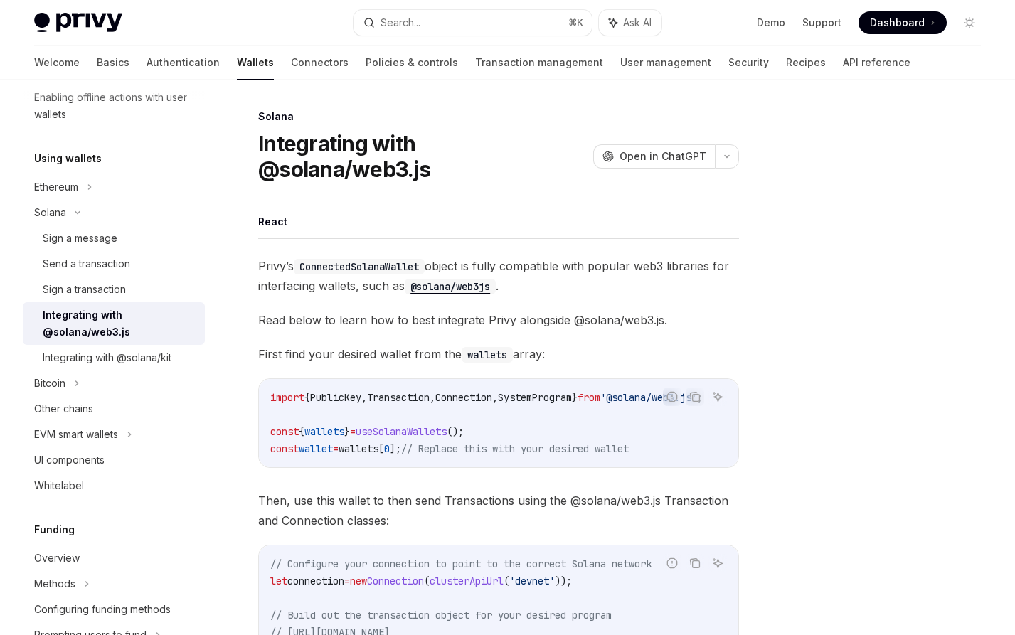
scroll to position [80, 0]
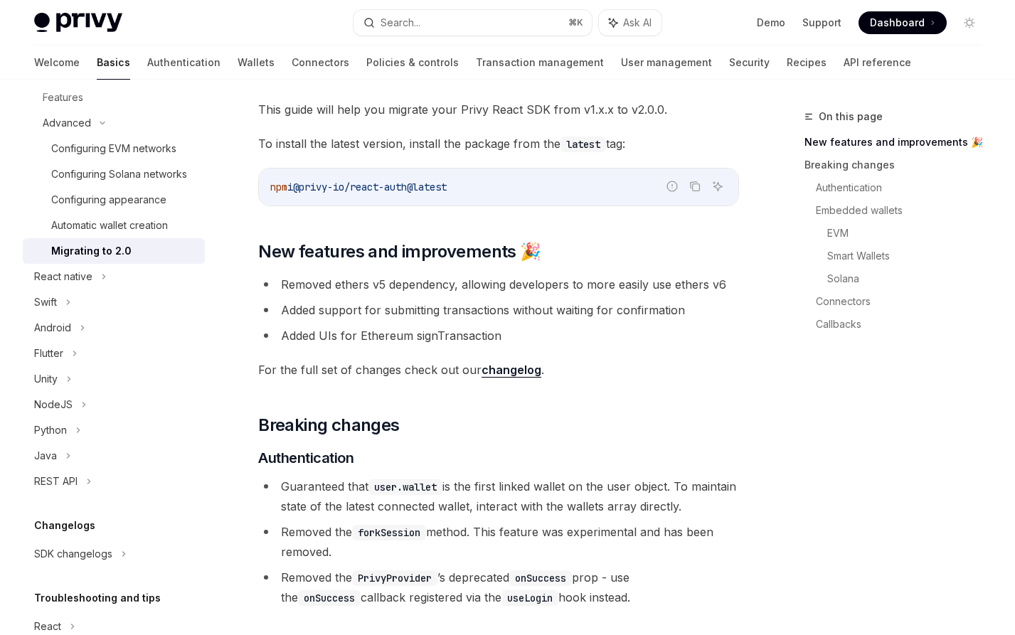
click at [524, 368] on link "changelog" at bounding box center [511, 370] width 60 height 15
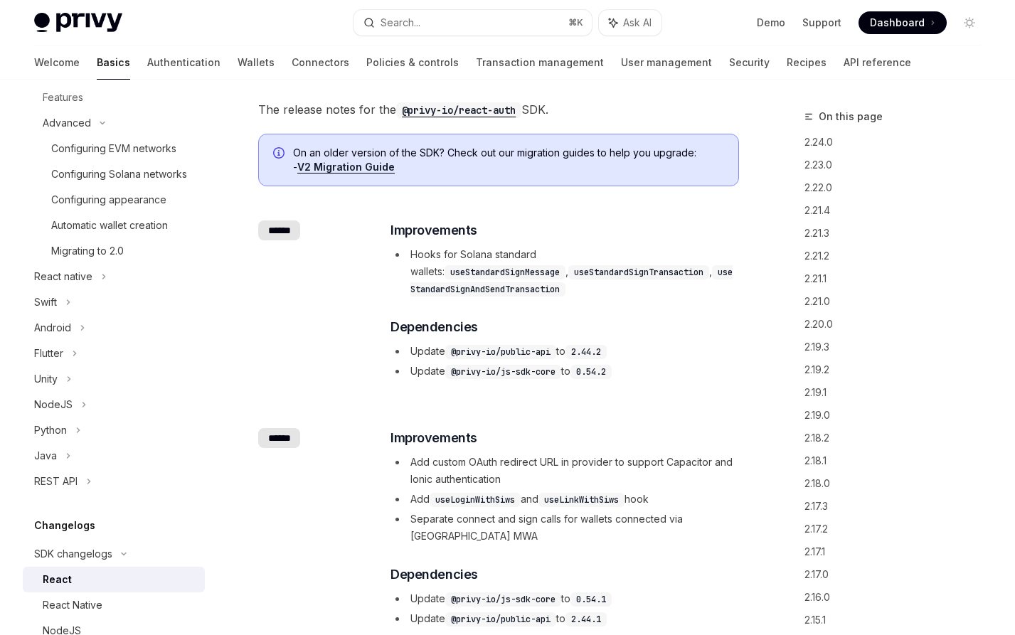
type textarea "*"
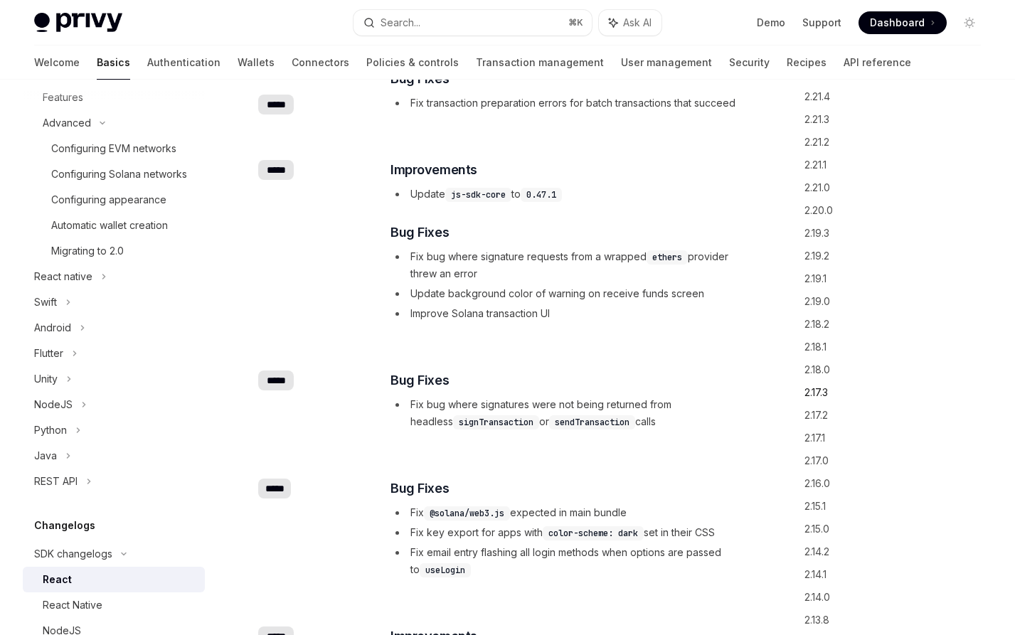
scroll to position [104, 0]
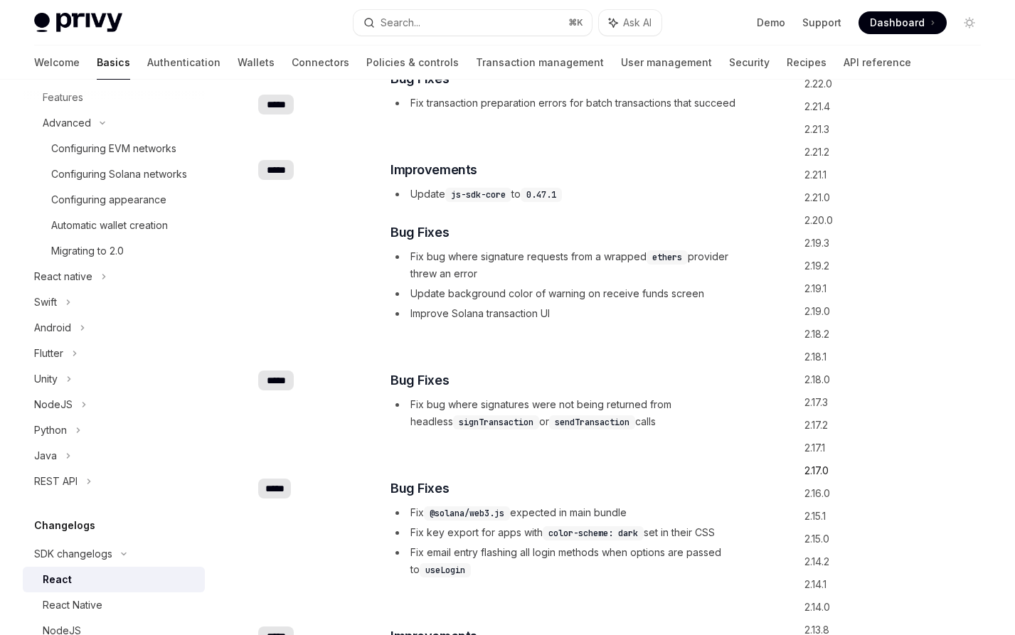
click at [816, 465] on link "2.17.0" at bounding box center [898, 470] width 188 height 23
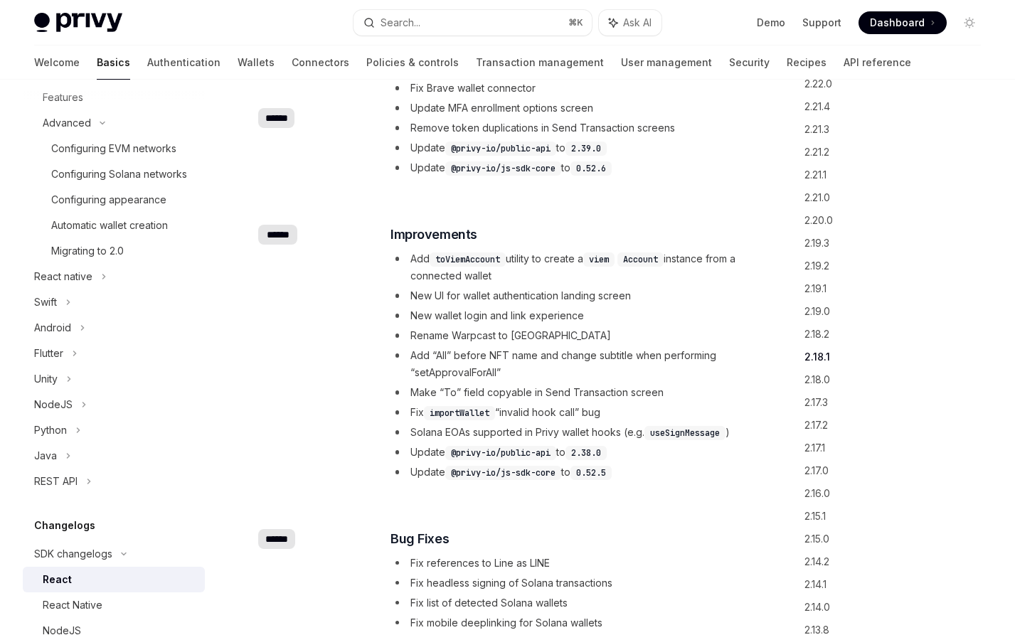
scroll to position [3203, 0]
click at [417, 18] on div "Search..." at bounding box center [400, 22] width 40 height 17
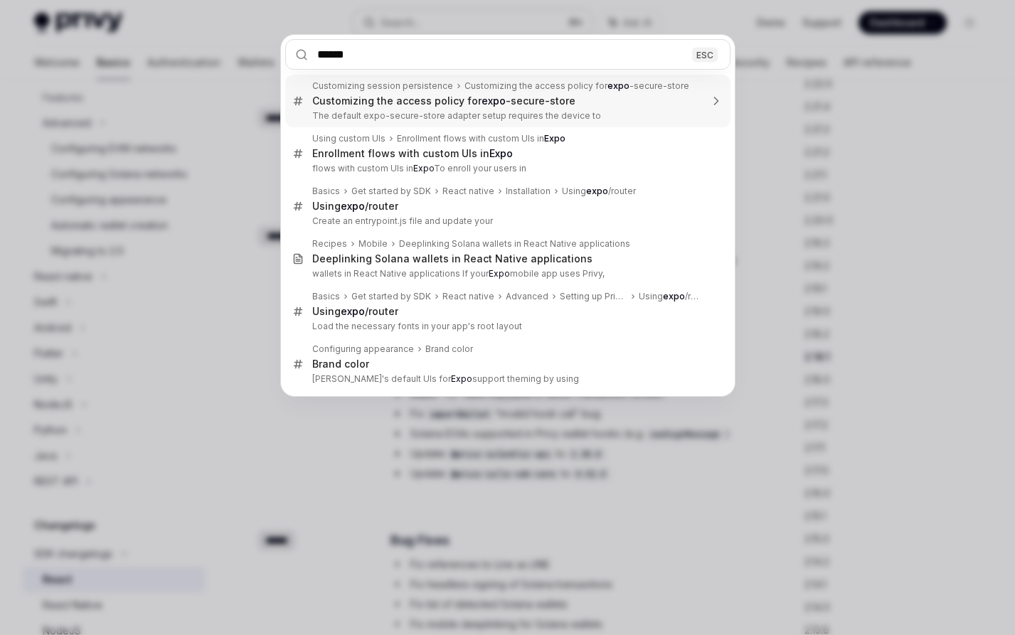
type input "******"
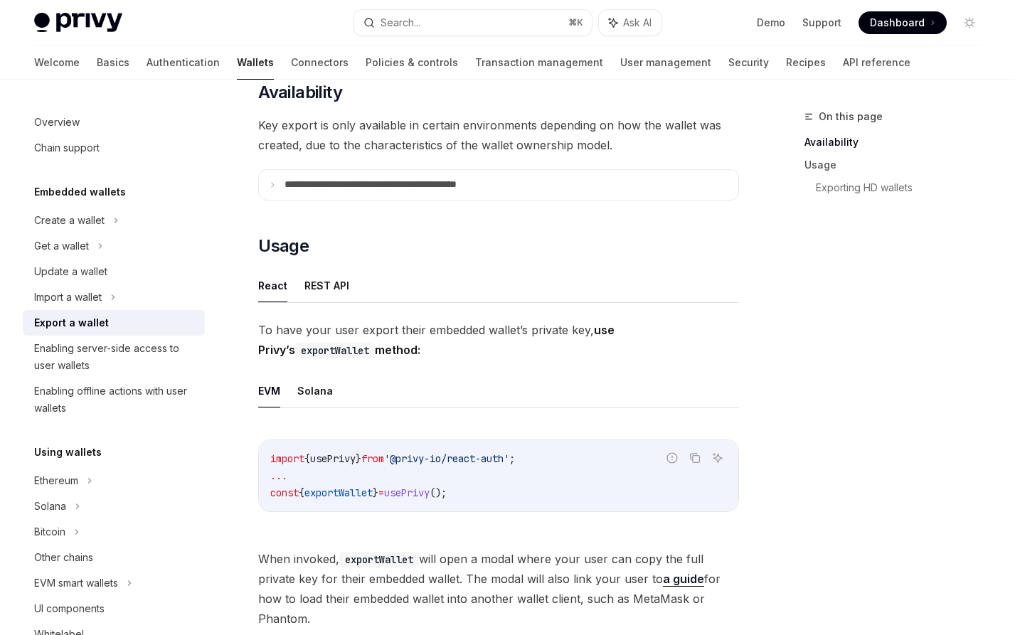
scroll to position [220, 0]
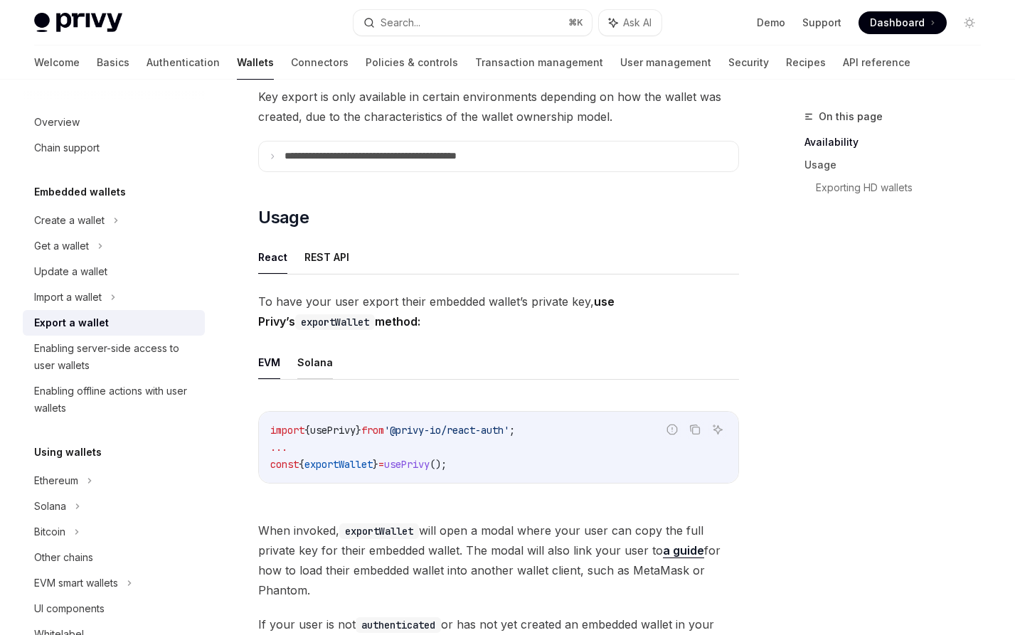
click at [309, 360] on button "Solana" at bounding box center [315, 362] width 36 height 33
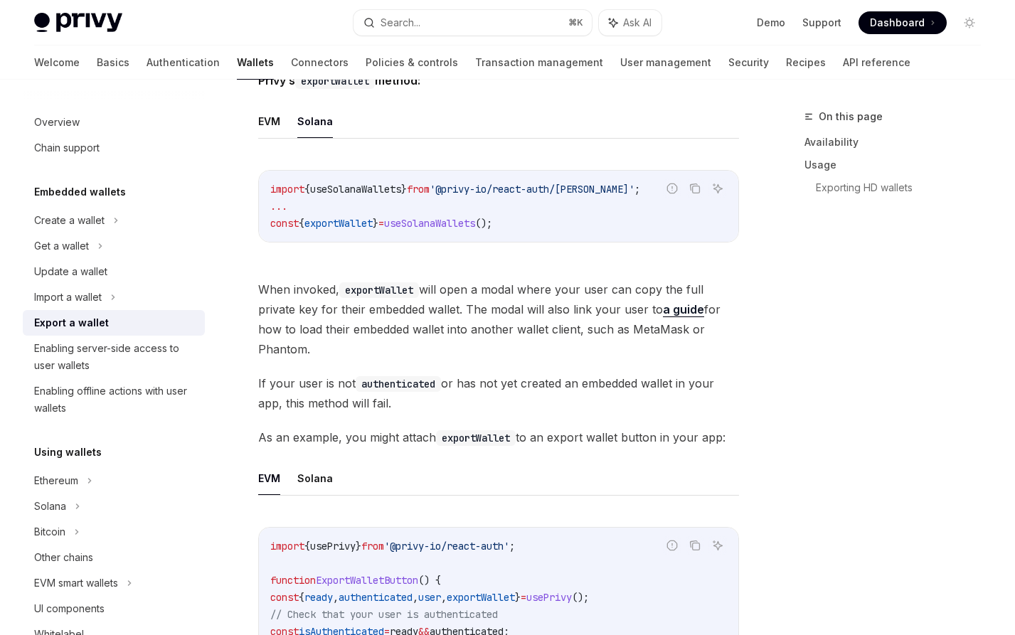
scroll to position [508, 0]
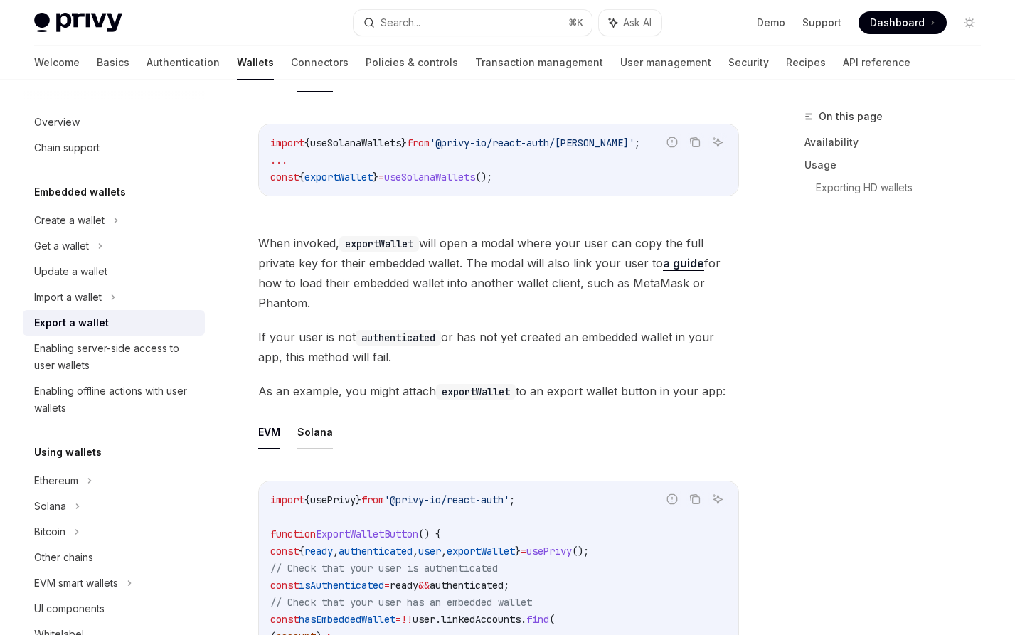
click at [306, 436] on button "Solana" at bounding box center [315, 431] width 36 height 33
type textarea "*"
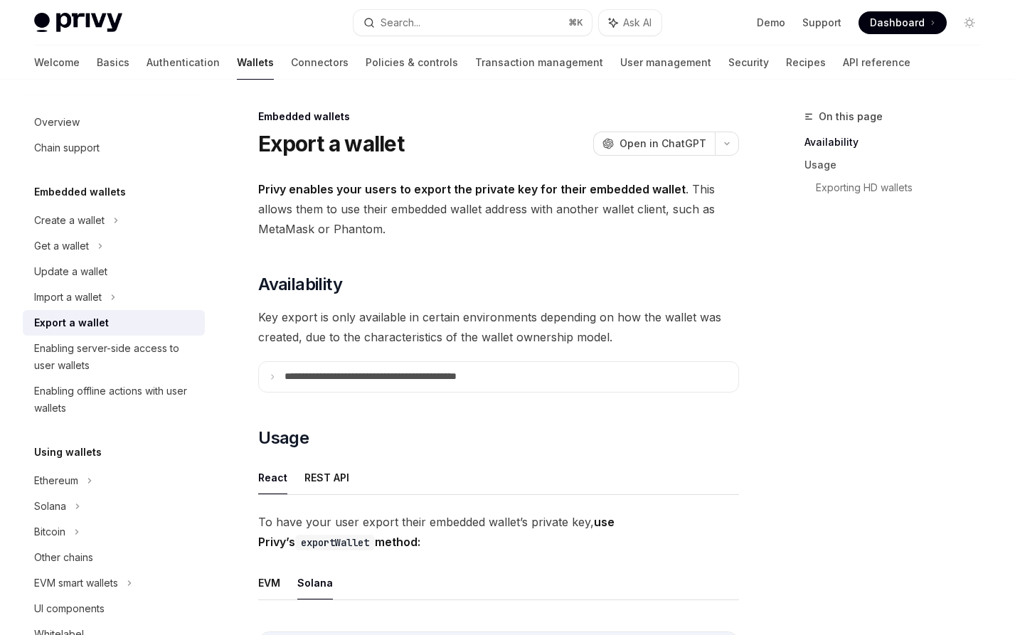
click at [367, 379] on p "**********" at bounding box center [401, 376] width 235 height 13
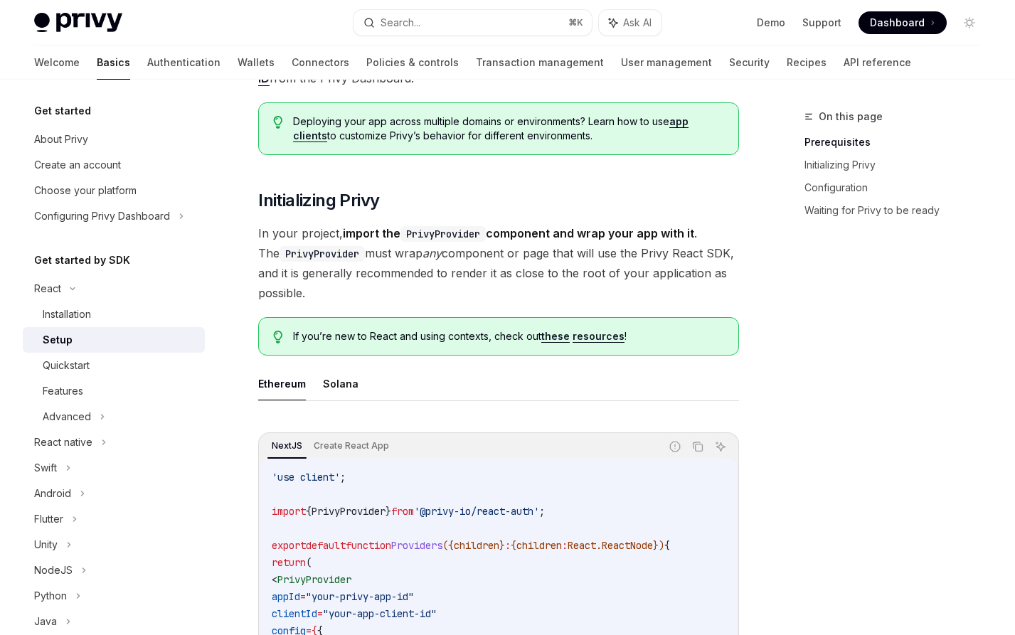
scroll to position [221, 0]
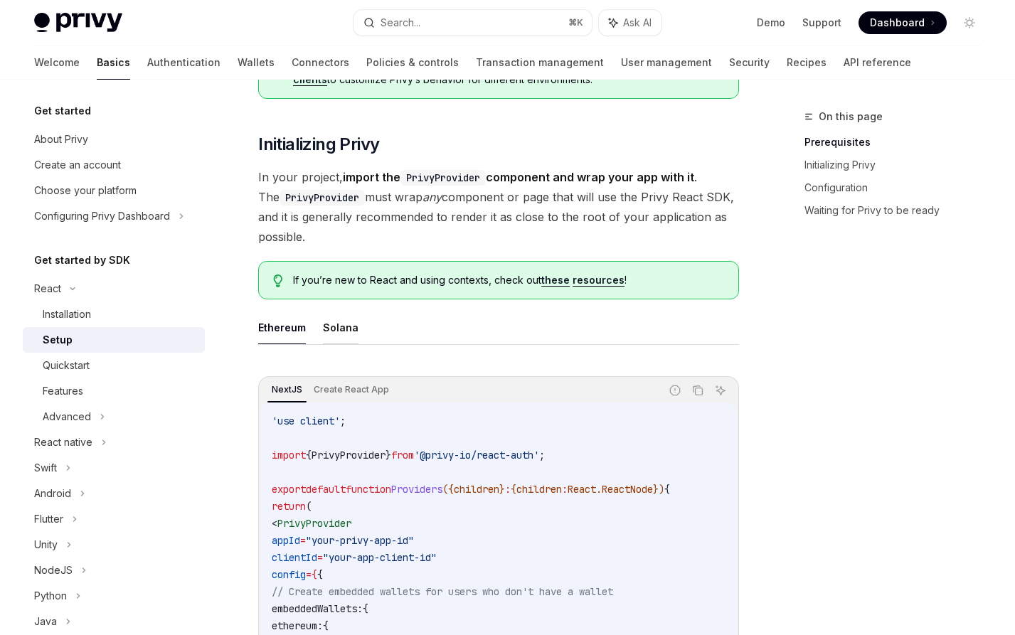
click at [342, 324] on button "Solana" at bounding box center [341, 327] width 36 height 33
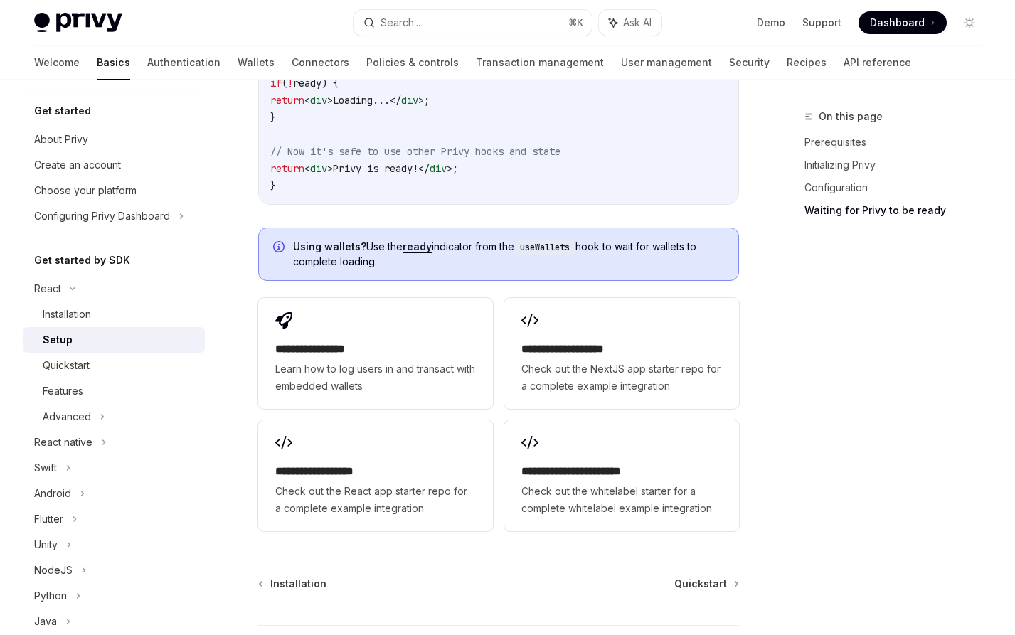
scroll to position [1814, 0]
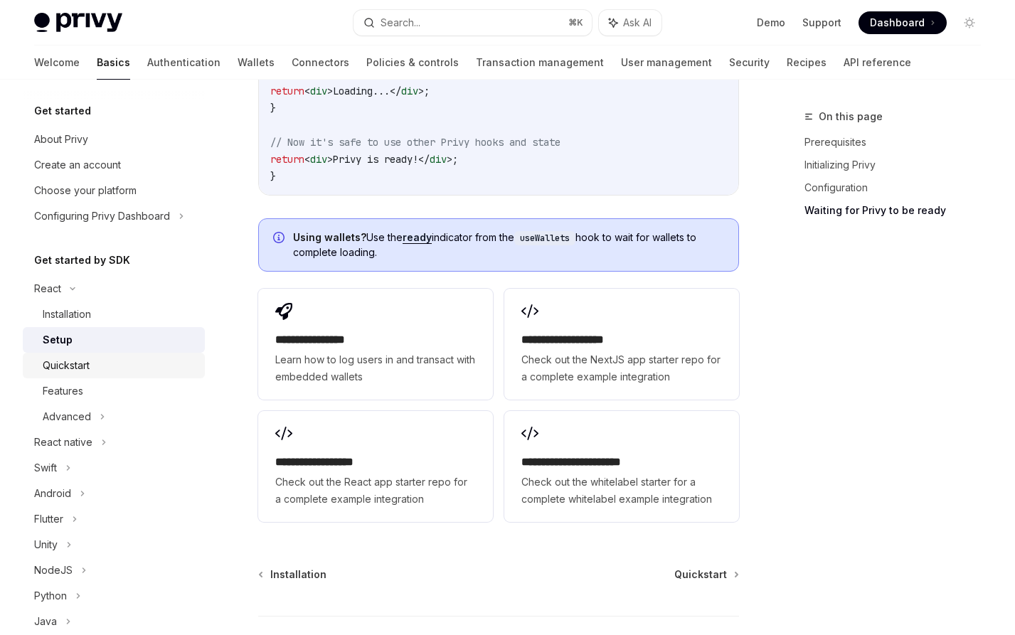
click at [81, 356] on link "Quickstart" at bounding box center [114, 366] width 182 height 26
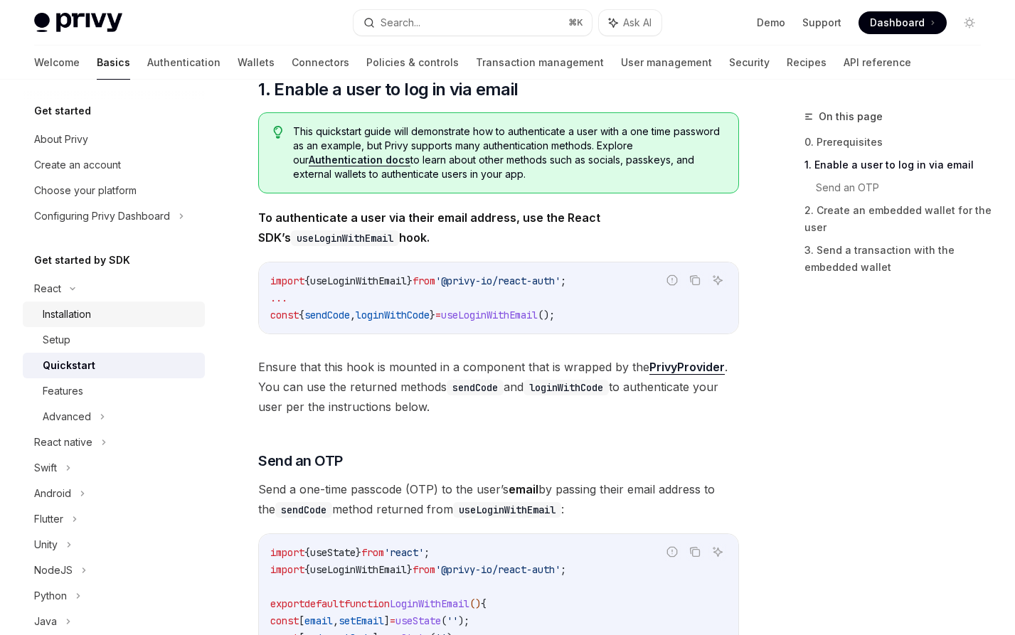
click at [87, 315] on div "Installation" at bounding box center [67, 314] width 48 height 17
type textarea "*"
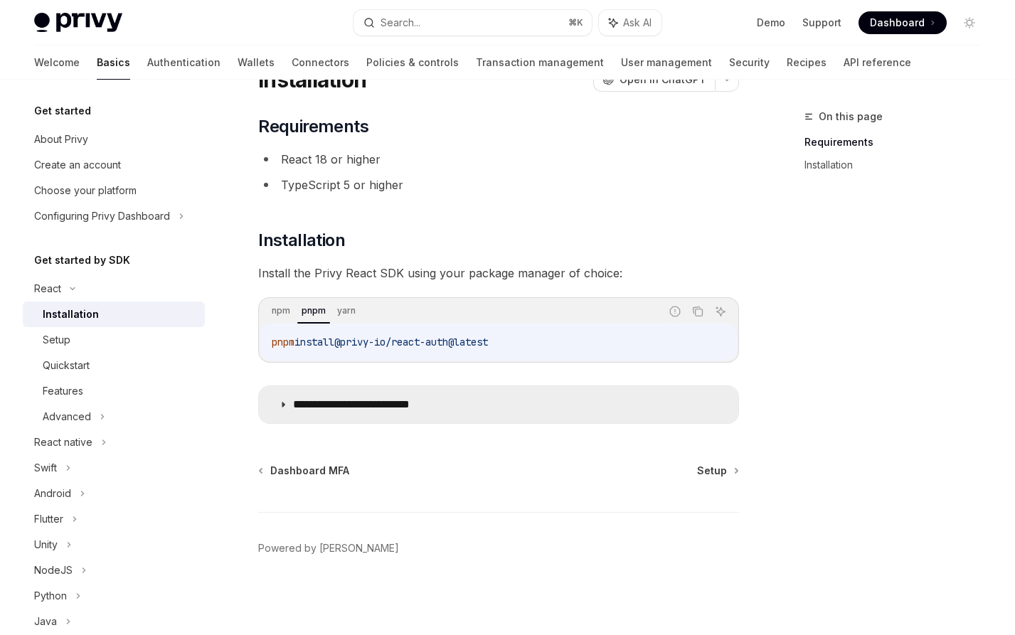
click at [428, 413] on summary "**********" at bounding box center [498, 404] width 479 height 37
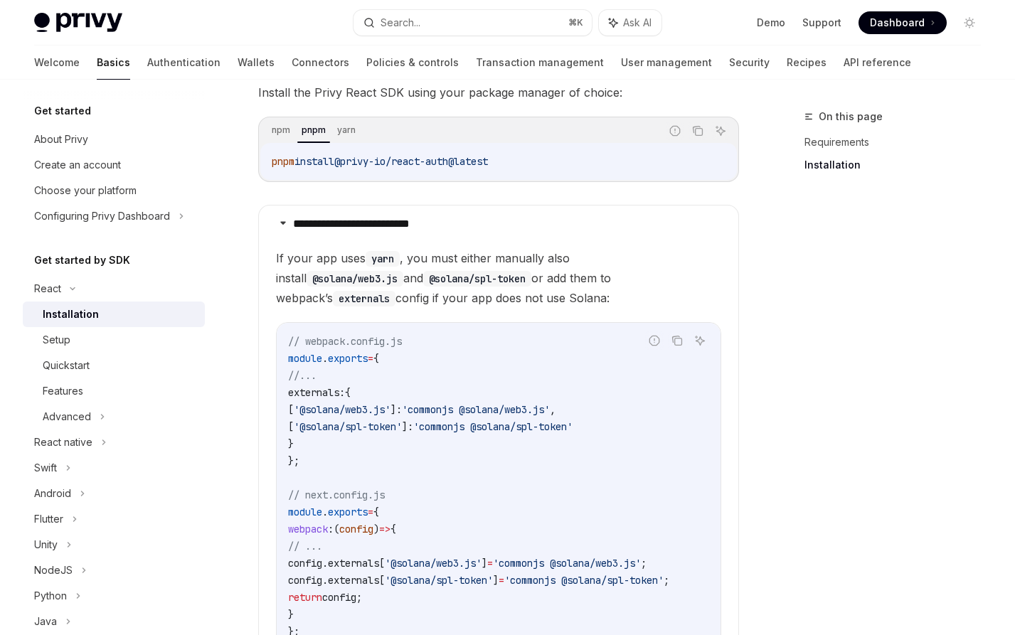
scroll to position [272, 0]
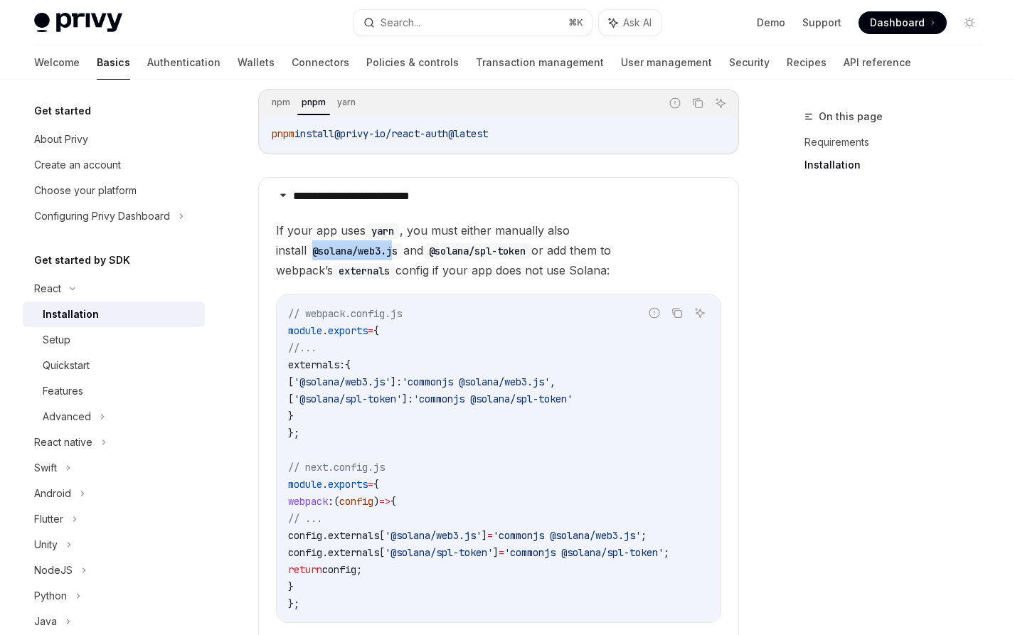
drag, startPoint x: 696, startPoint y: 227, endPoint x: 612, endPoint y: 230, distance: 84.7
click at [403, 243] on code "@solana/web3.js" at bounding box center [354, 251] width 97 height 16
drag, startPoint x: 705, startPoint y: 231, endPoint x: 612, endPoint y: 234, distance: 93.2
click at [403, 243] on code "@solana/web3.js" at bounding box center [354, 251] width 97 height 16
copy code "@solana/web3.js"
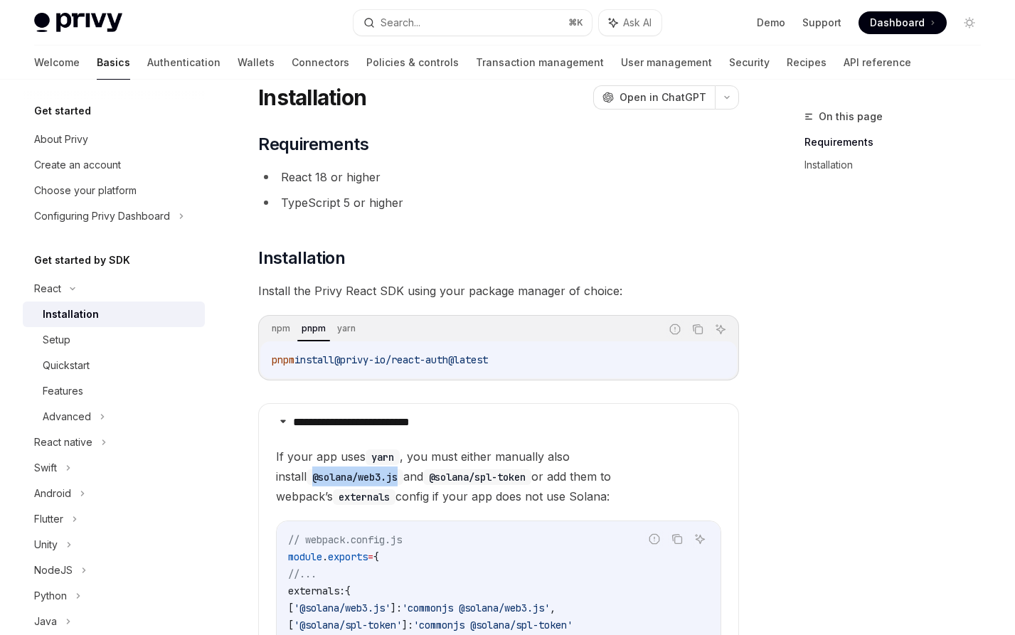
scroll to position [17, 0]
